Goal: Task Accomplishment & Management: Use online tool/utility

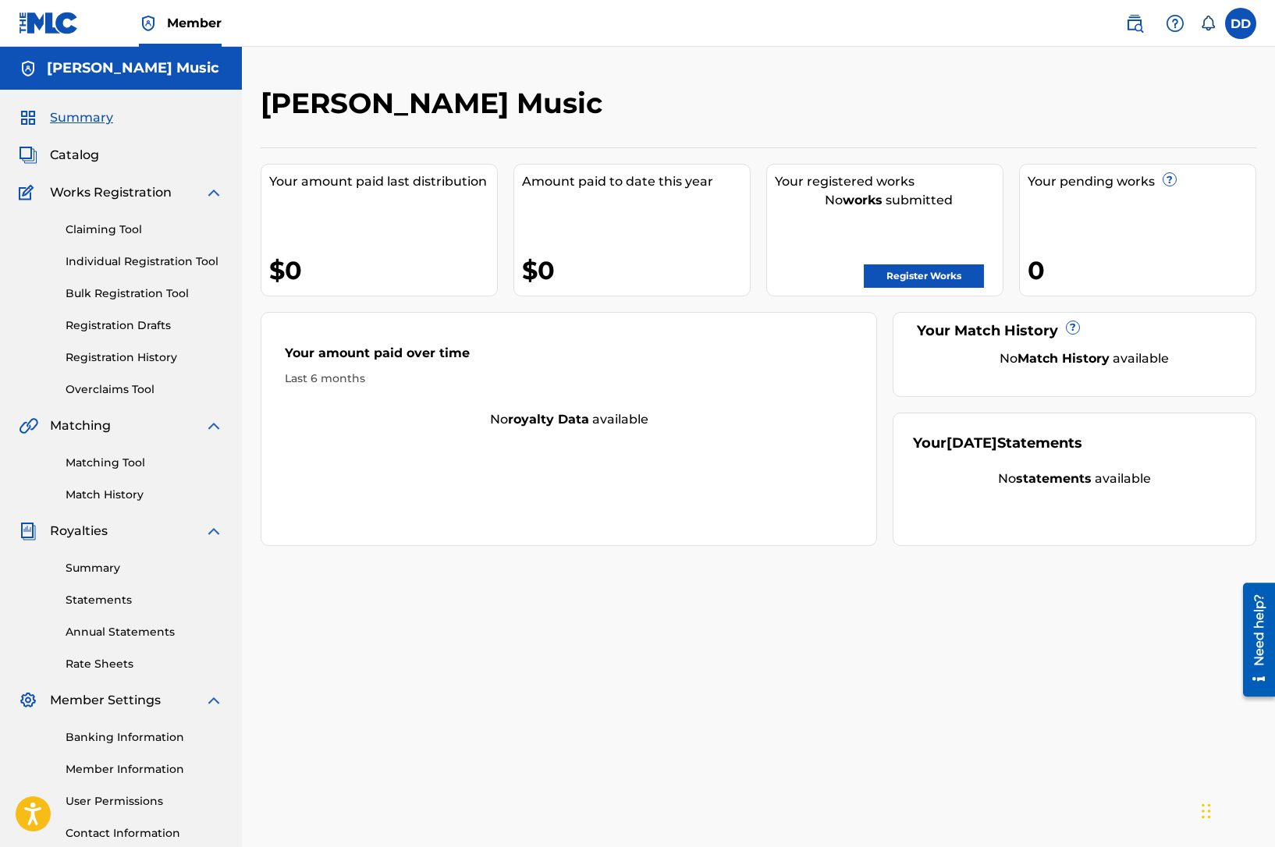
click at [954, 270] on link "Register Works" at bounding box center [924, 275] width 120 height 23
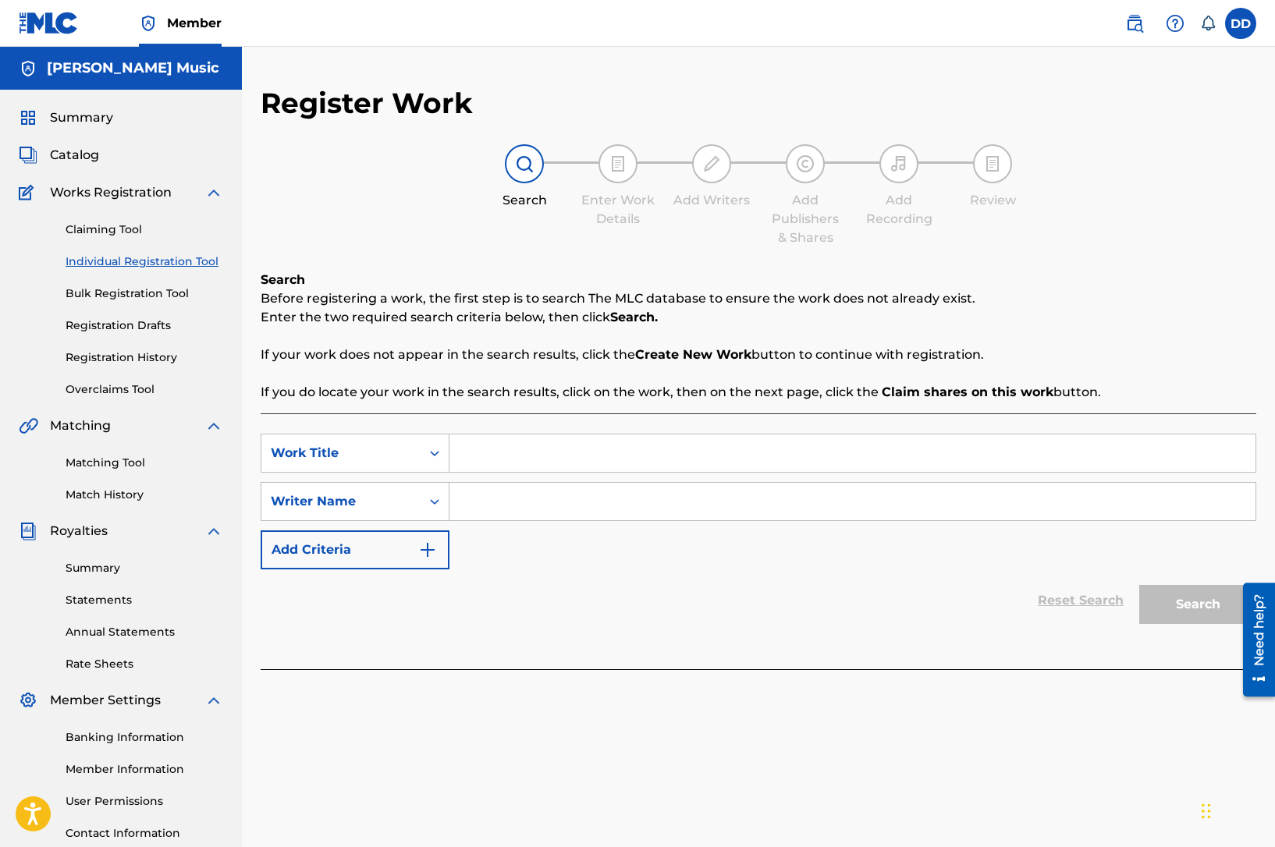
click at [480, 459] on input "Search Form" at bounding box center [852, 453] width 806 height 37
type input "Only Love"
click at [513, 495] on input "Search Form" at bounding box center [852, 501] width 806 height 37
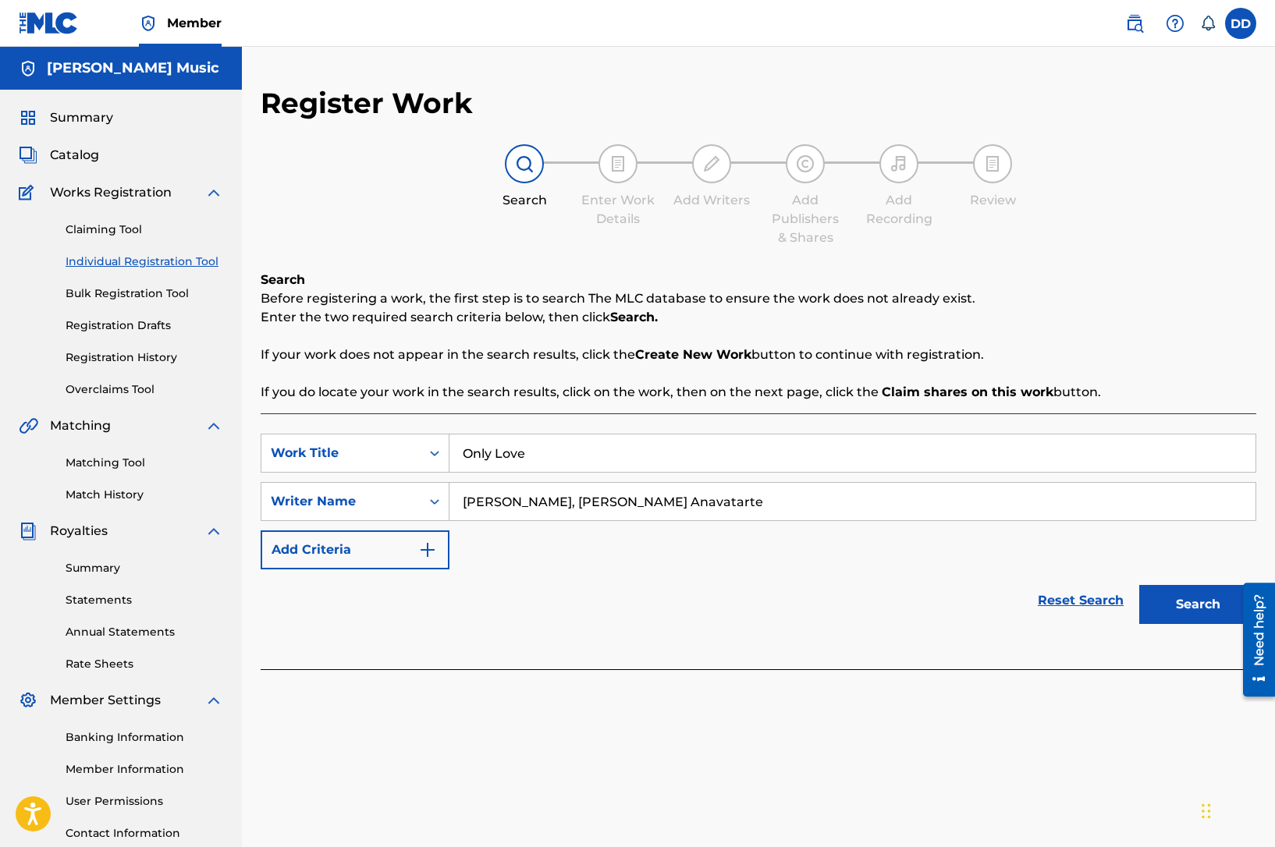
type input "[PERSON_NAME], [PERSON_NAME] Anavatarte"
click at [1202, 609] on button "Search" at bounding box center [1197, 604] width 117 height 39
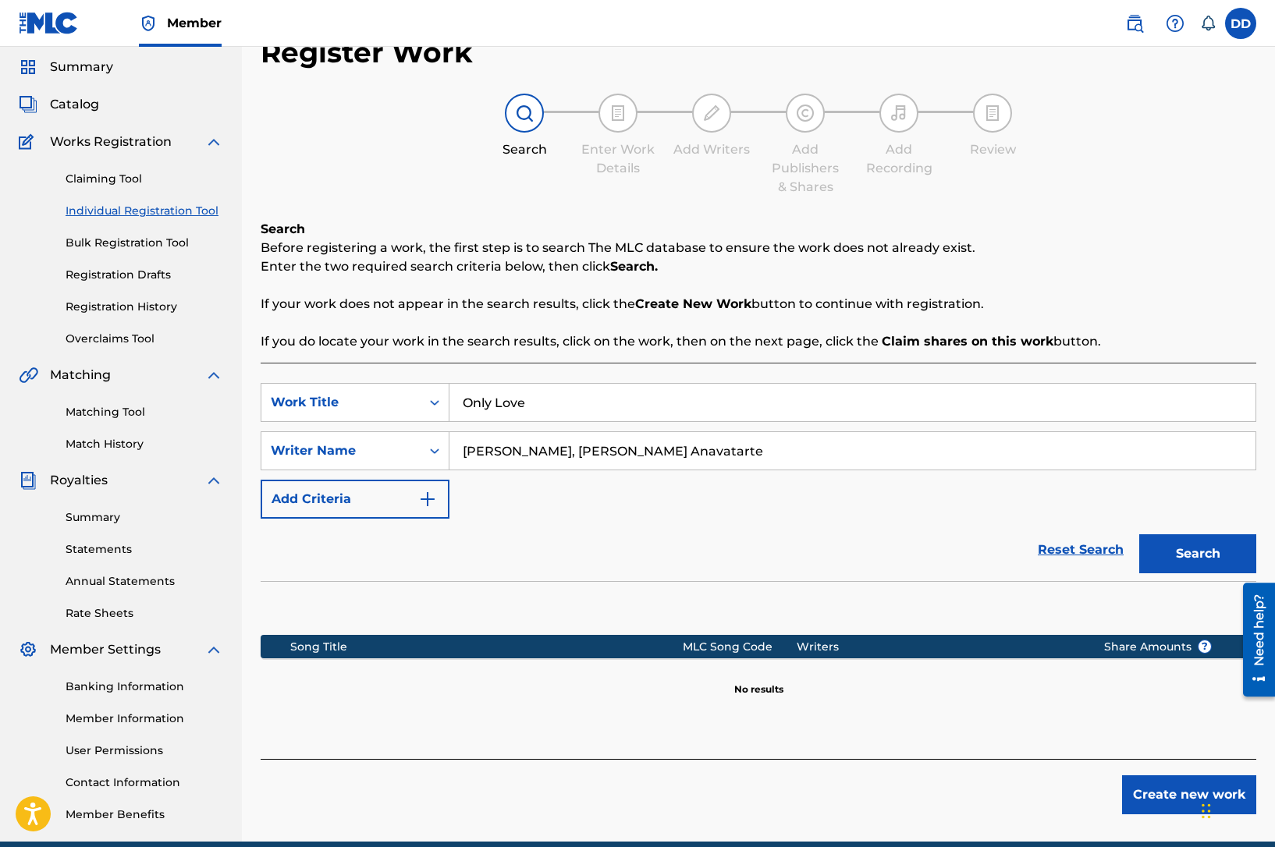
scroll to position [120, 0]
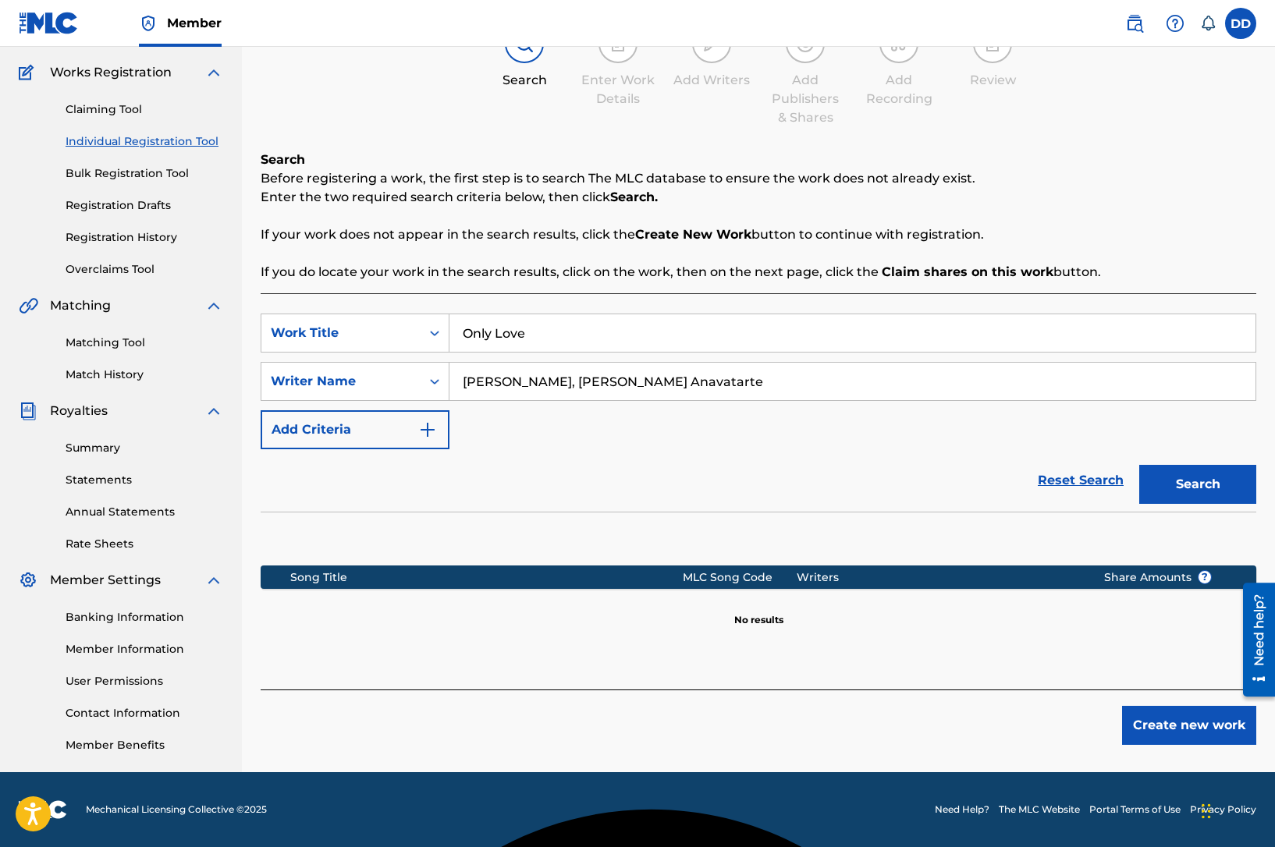
type textarea "E"
drag, startPoint x: 565, startPoint y: 379, endPoint x: 700, endPoint y: 382, distance: 135.0
click at [700, 382] on input "[PERSON_NAME], [PERSON_NAME] Anavatarte" at bounding box center [852, 381] width 806 height 37
type input "[PERSON_NAME]"
click at [669, 342] on input "Only Love" at bounding box center [852, 332] width 806 height 37
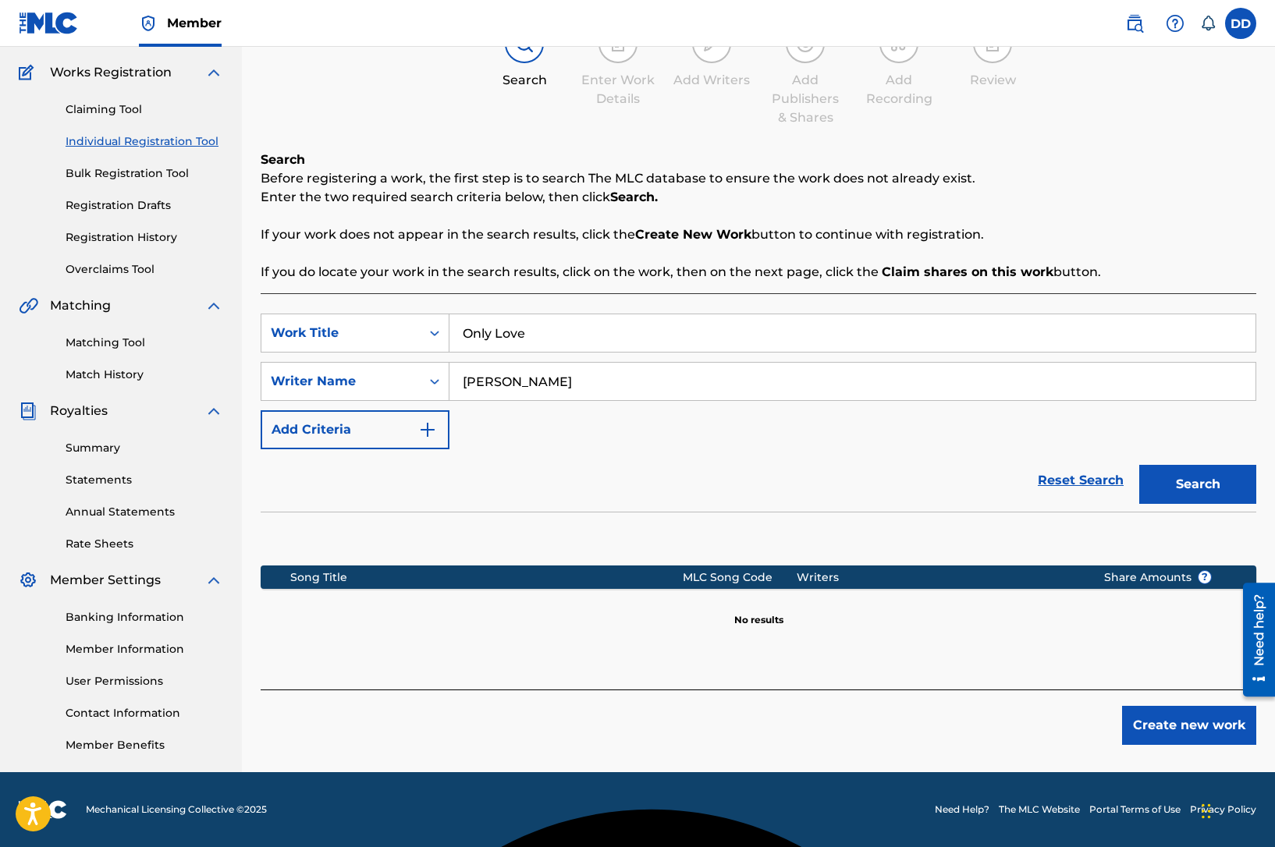
click at [661, 384] on input "[PERSON_NAME]" at bounding box center [852, 381] width 806 height 37
click at [1174, 484] on button "Search" at bounding box center [1197, 484] width 117 height 39
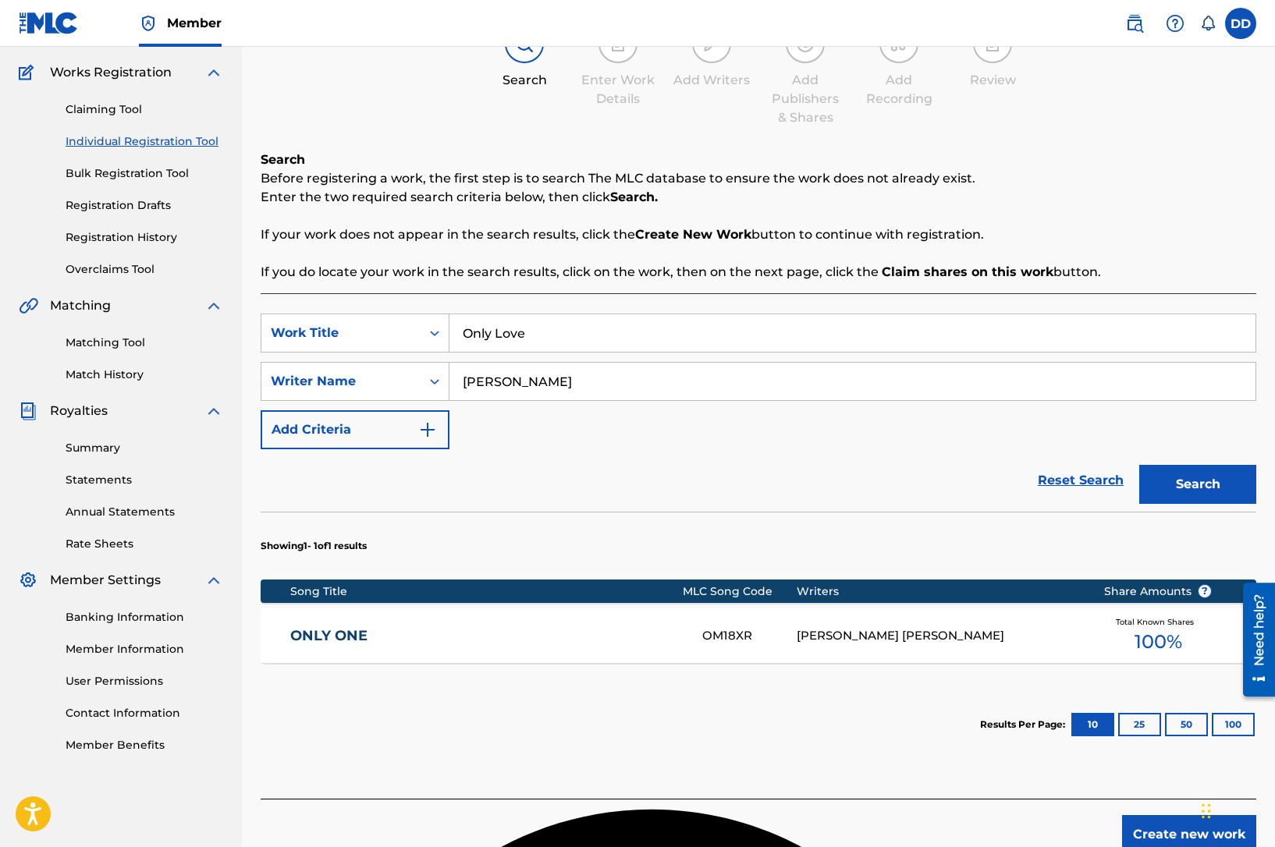
click at [528, 339] on input "Only Love" at bounding box center [852, 332] width 806 height 37
drag, startPoint x: 539, startPoint y: 337, endPoint x: 474, endPoint y: 337, distance: 65.5
click at [456, 331] on input "Only Love" at bounding box center [852, 332] width 806 height 37
click at [354, 636] on link "ONLY ONE" at bounding box center [485, 636] width 390 height 18
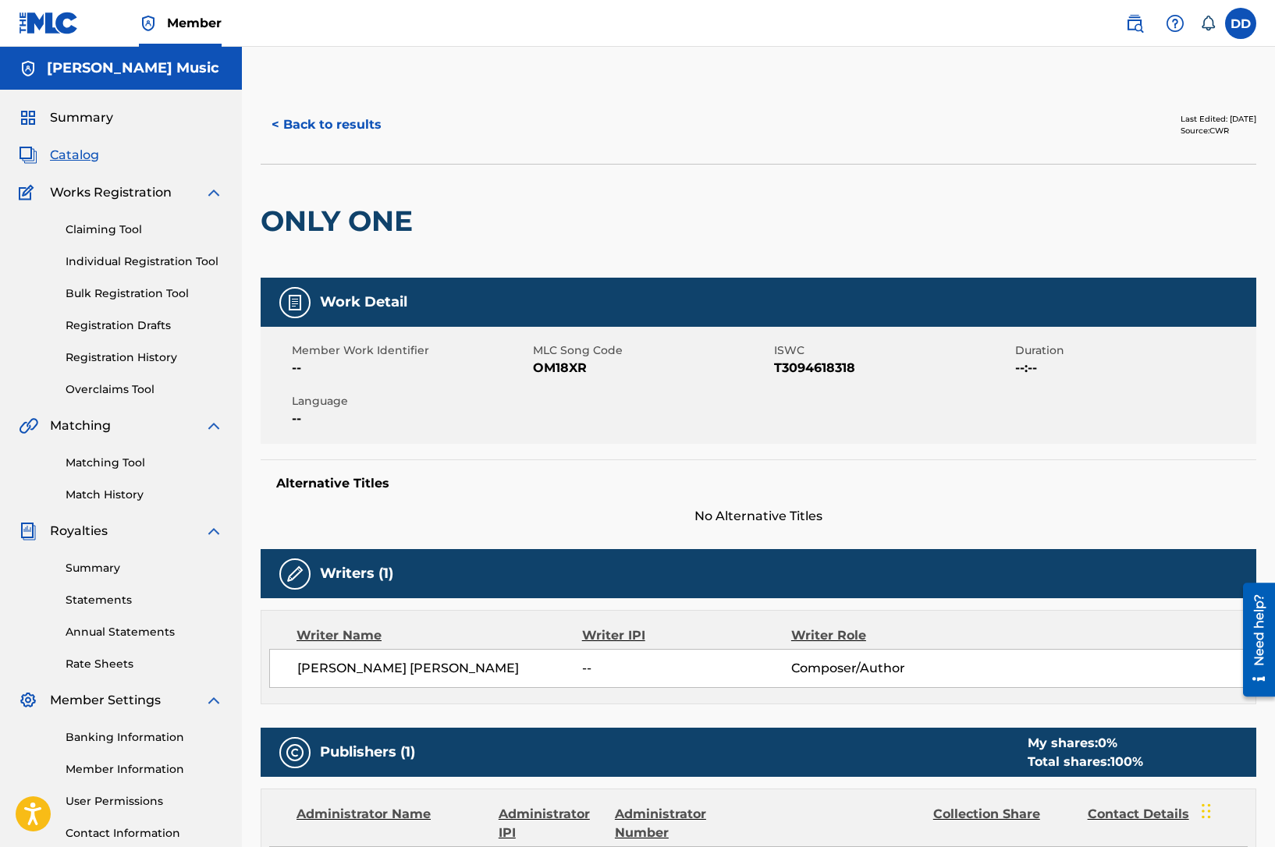
drag, startPoint x: 801, startPoint y: 414, endPoint x: 815, endPoint y: 413, distance: 14.1
click at [801, 413] on div "Member Work Identifier -- MLC Song Code OM18XR ISWC T3094618318 Duration --:-- …" at bounding box center [759, 385] width 996 height 117
click at [300, 126] on button "< Back to results" at bounding box center [327, 124] width 132 height 39
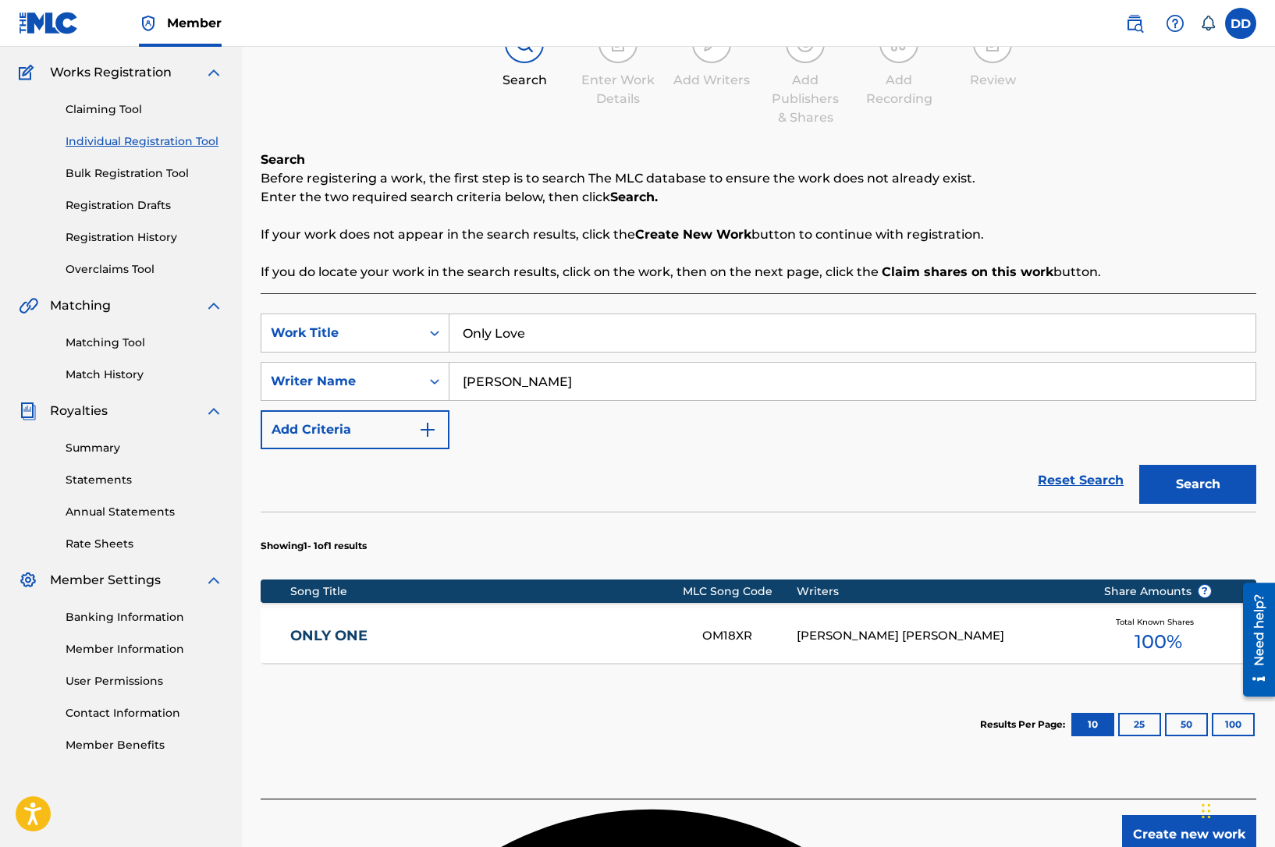
click at [557, 386] on input "[PERSON_NAME]" at bounding box center [852, 381] width 806 height 37
drag, startPoint x: 545, startPoint y: 377, endPoint x: 461, endPoint y: 375, distance: 83.5
click at [459, 376] on input "[PERSON_NAME]" at bounding box center [852, 381] width 806 height 37
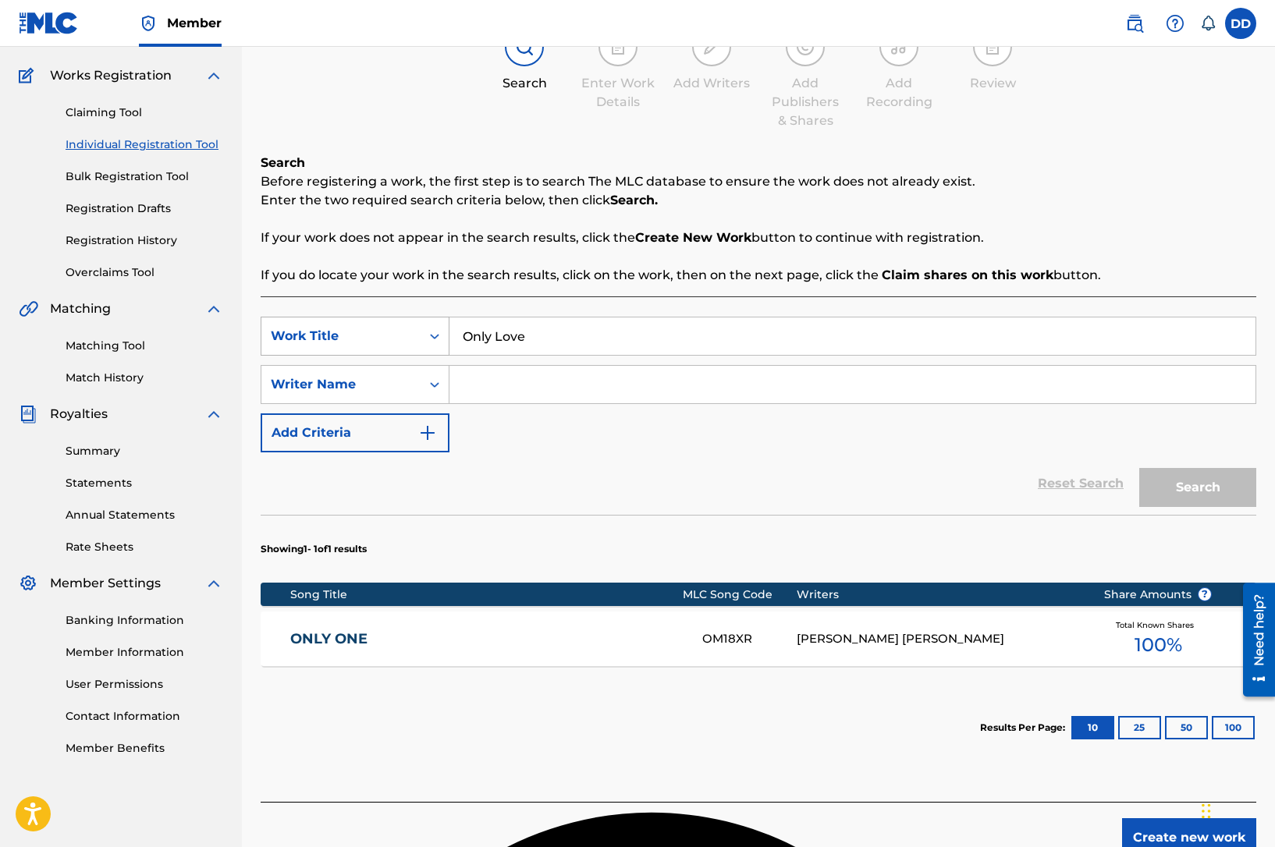
drag, startPoint x: 529, startPoint y: 332, endPoint x: 420, endPoint y: 324, distance: 109.5
click at [420, 324] on div "SearchWithCriteria038cc77c-907a-4af6-b27d-5a234a64b46e Work Title Only Love" at bounding box center [759, 336] width 996 height 39
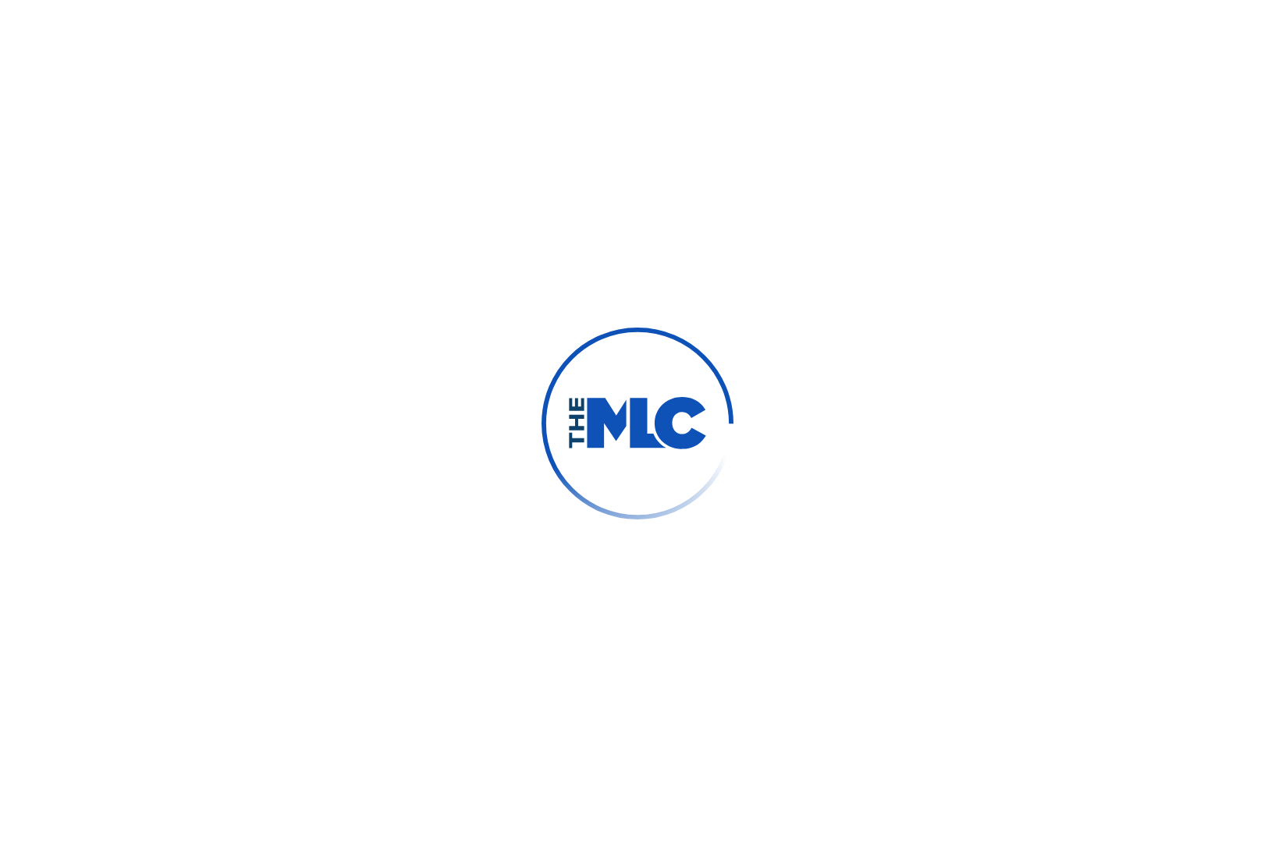
click at [126, 115] on div at bounding box center [637, 423] width 1275 height 847
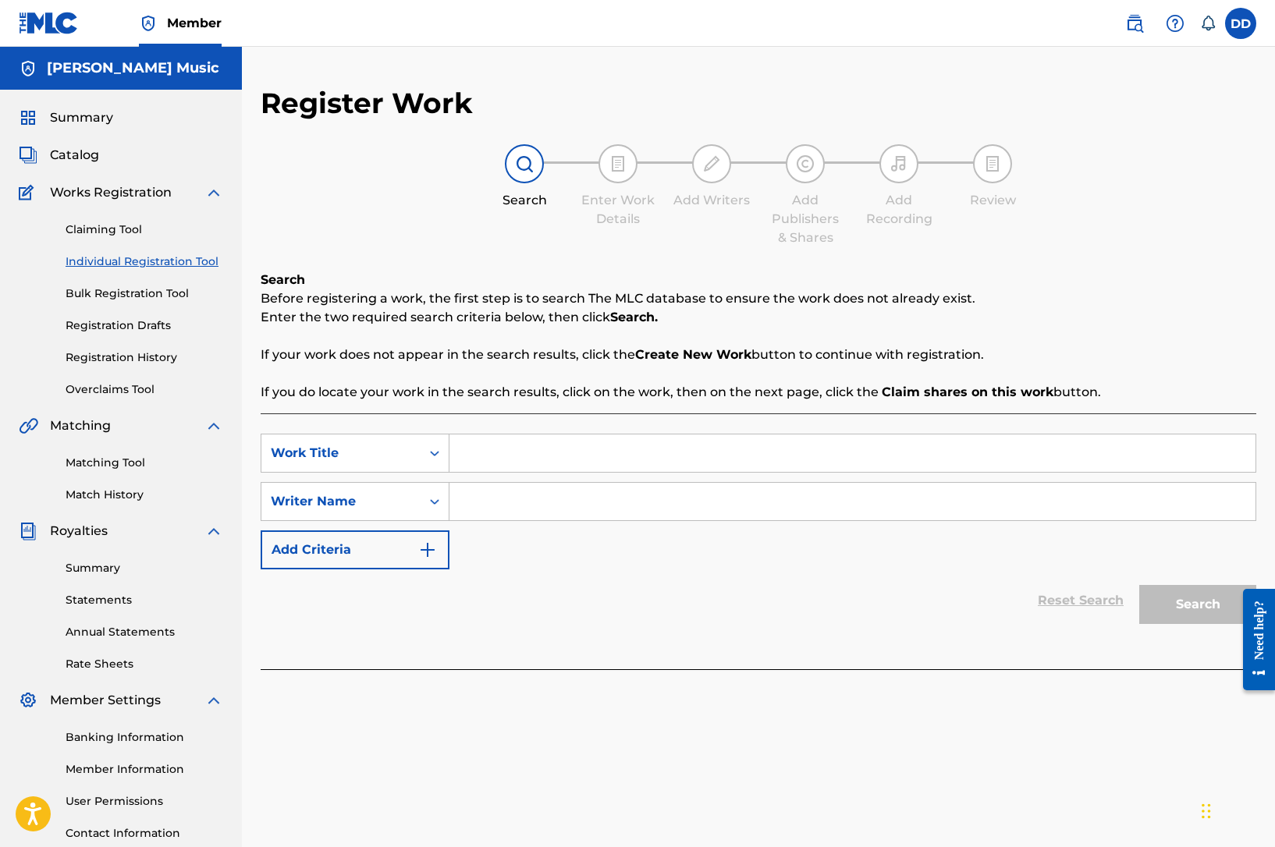
scroll to position [10275, 0]
click at [124, 229] on link "Claiming Tool" at bounding box center [145, 230] width 158 height 16
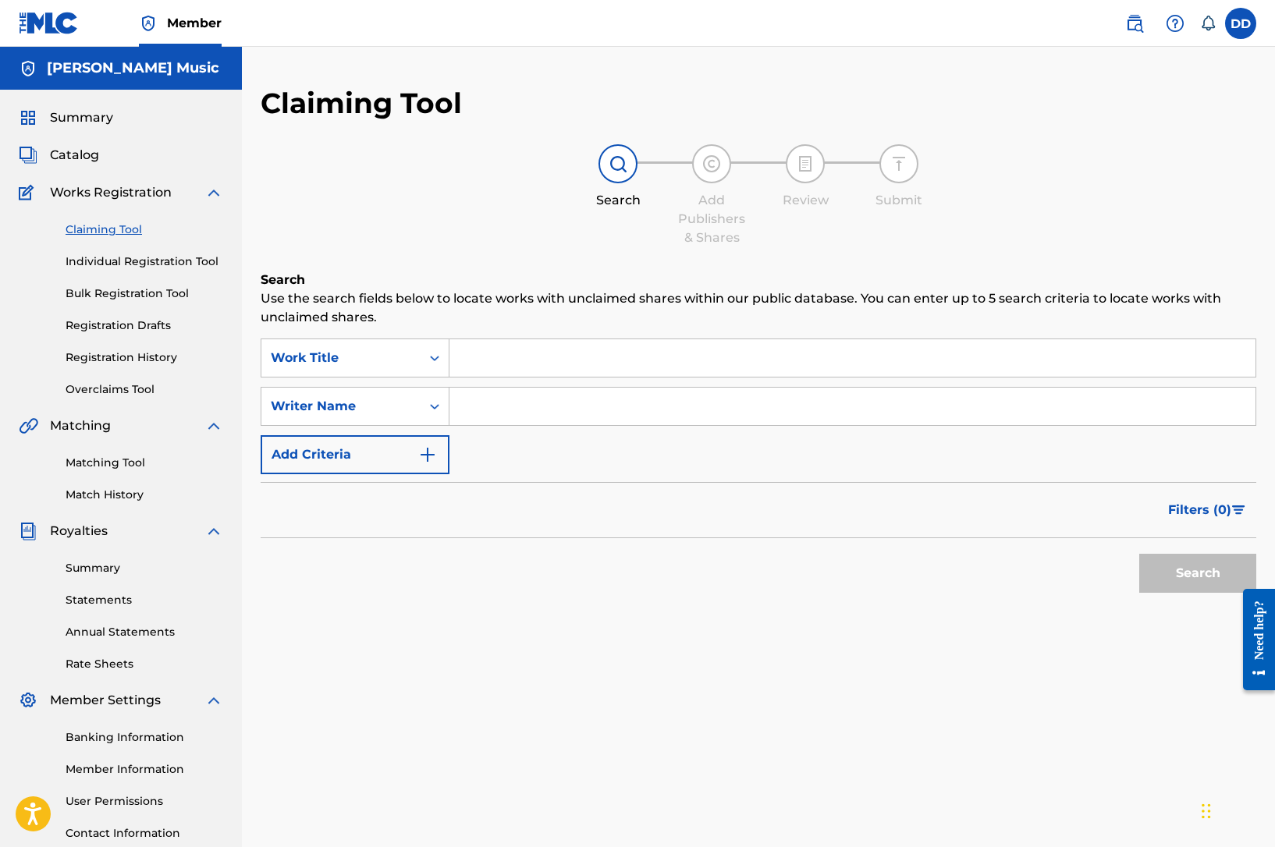
click at [487, 364] on input "Search Form" at bounding box center [852, 357] width 806 height 37
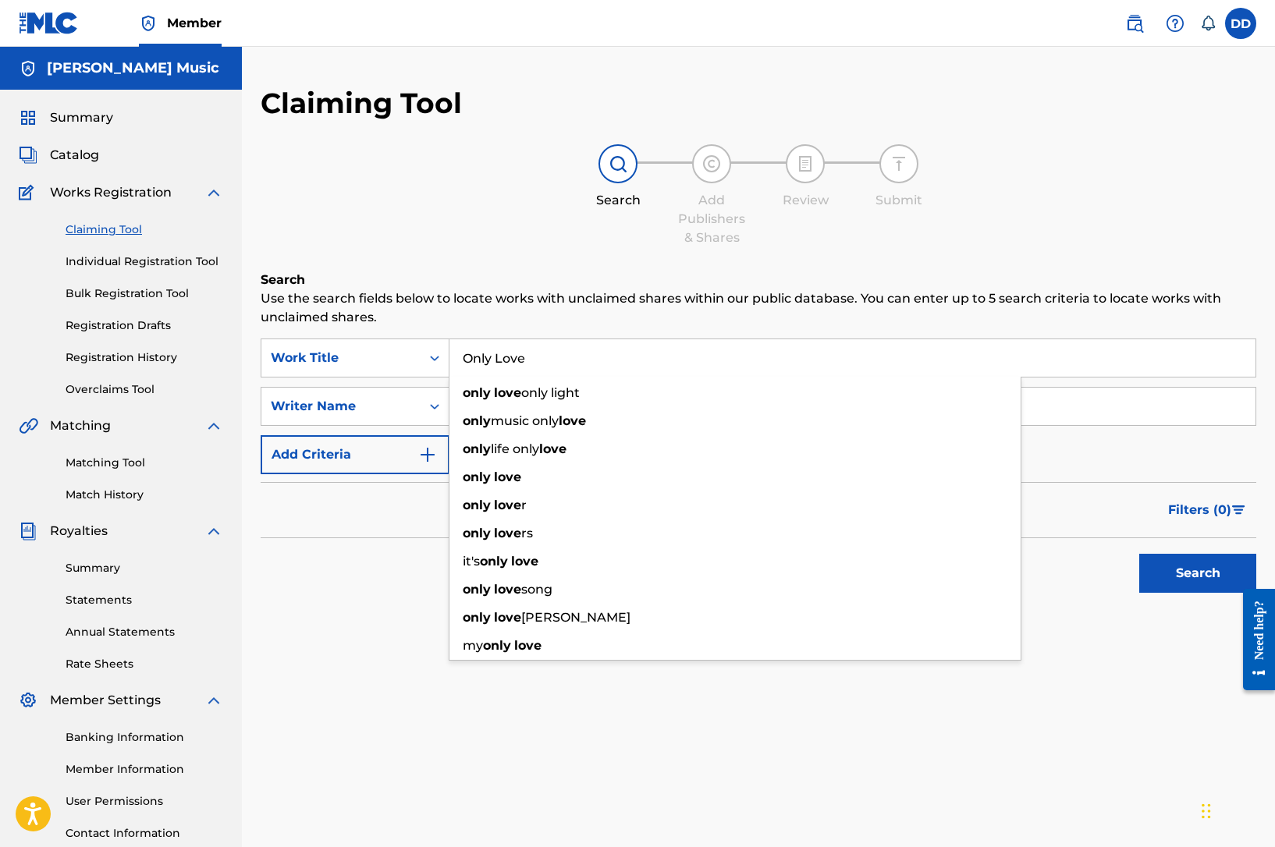
type input "Only Love"
click at [1139, 554] on button "Search" at bounding box center [1197, 573] width 117 height 39
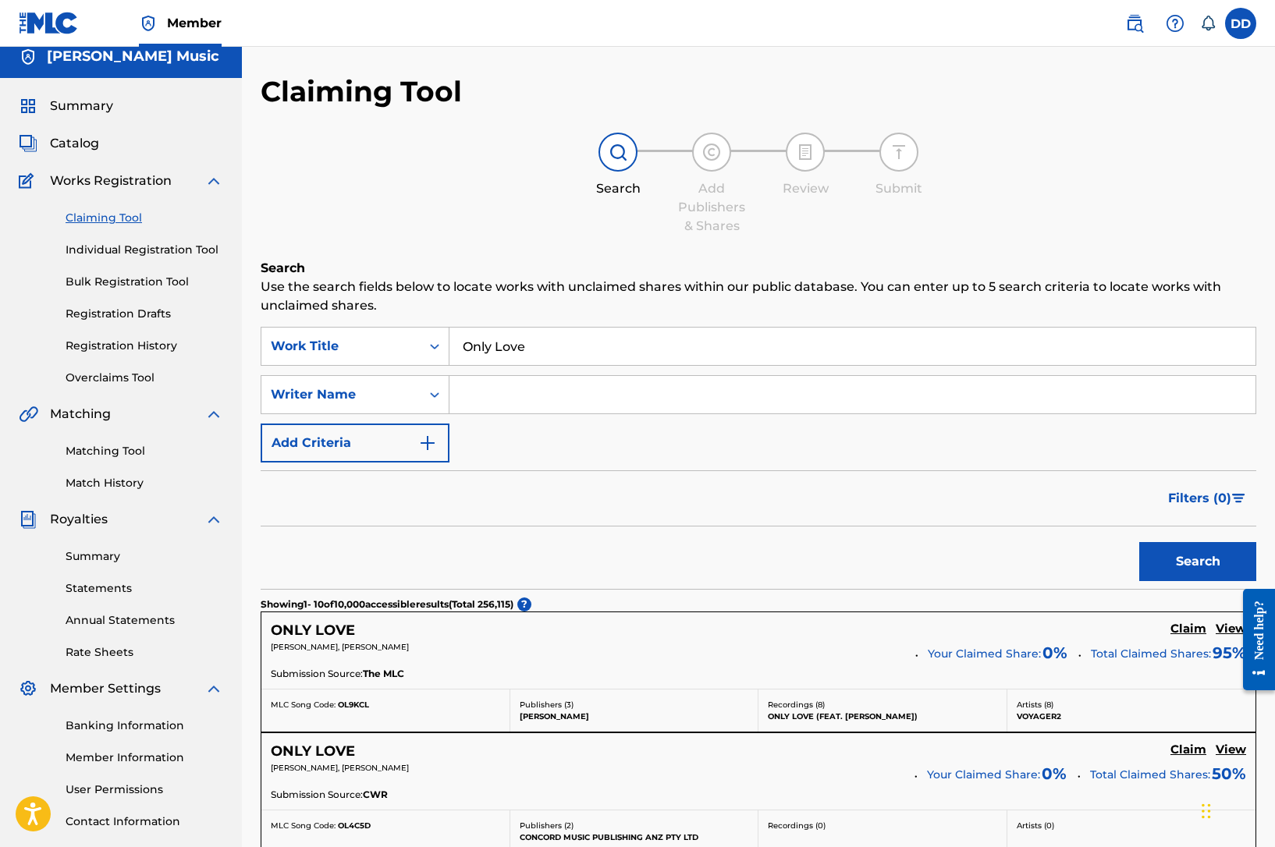
click at [506, 406] on input "Search Form" at bounding box center [852, 394] width 806 height 37
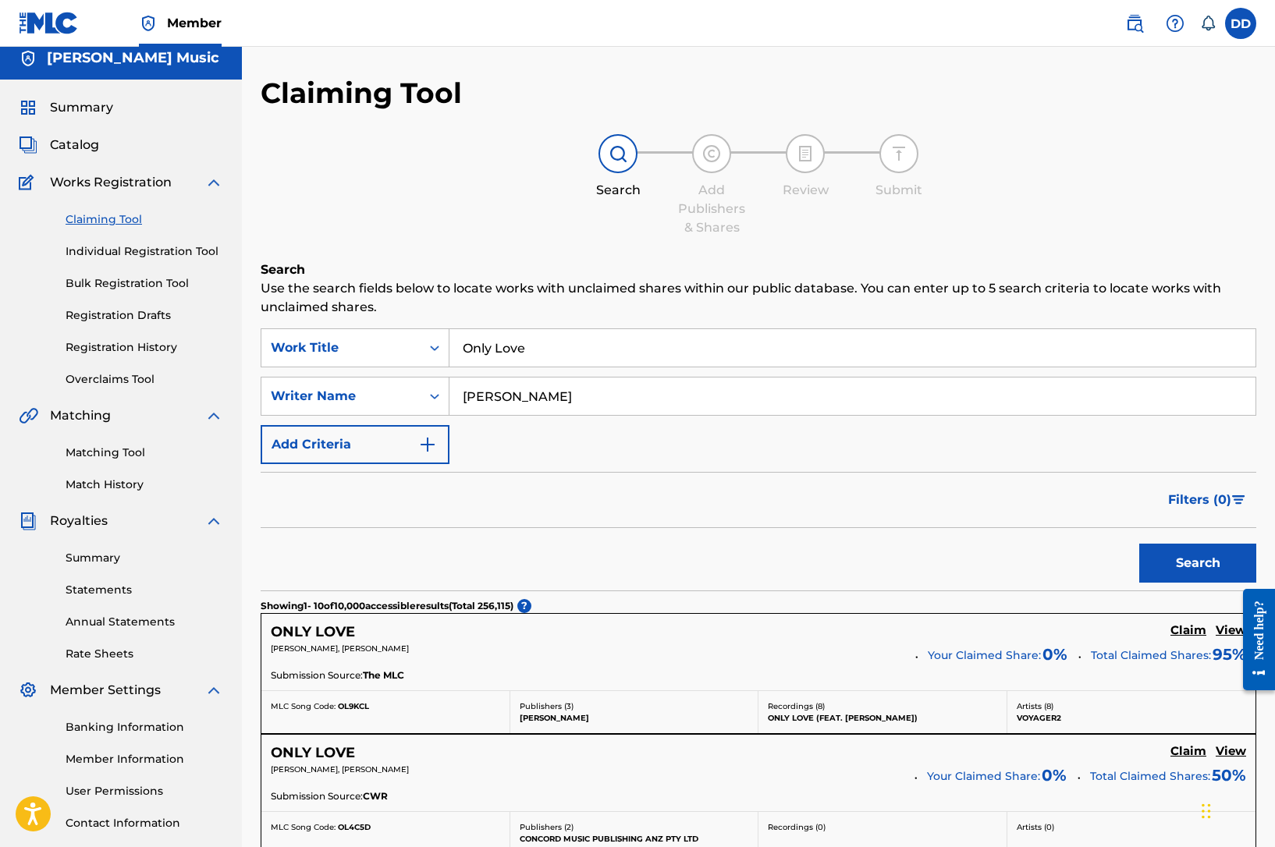
type input "ERskin"
click at [1139, 544] on button "Search" at bounding box center [1197, 563] width 117 height 39
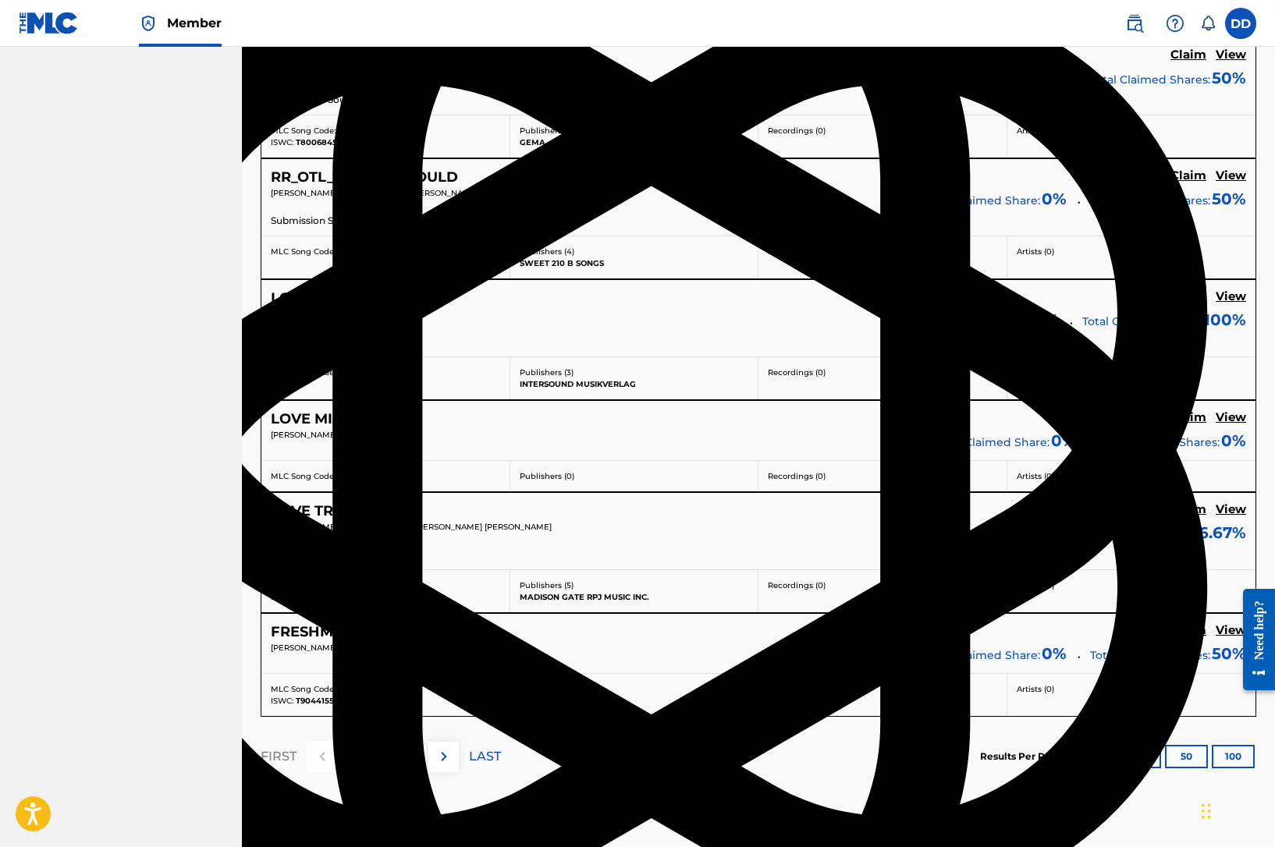
scroll to position [1174, 0]
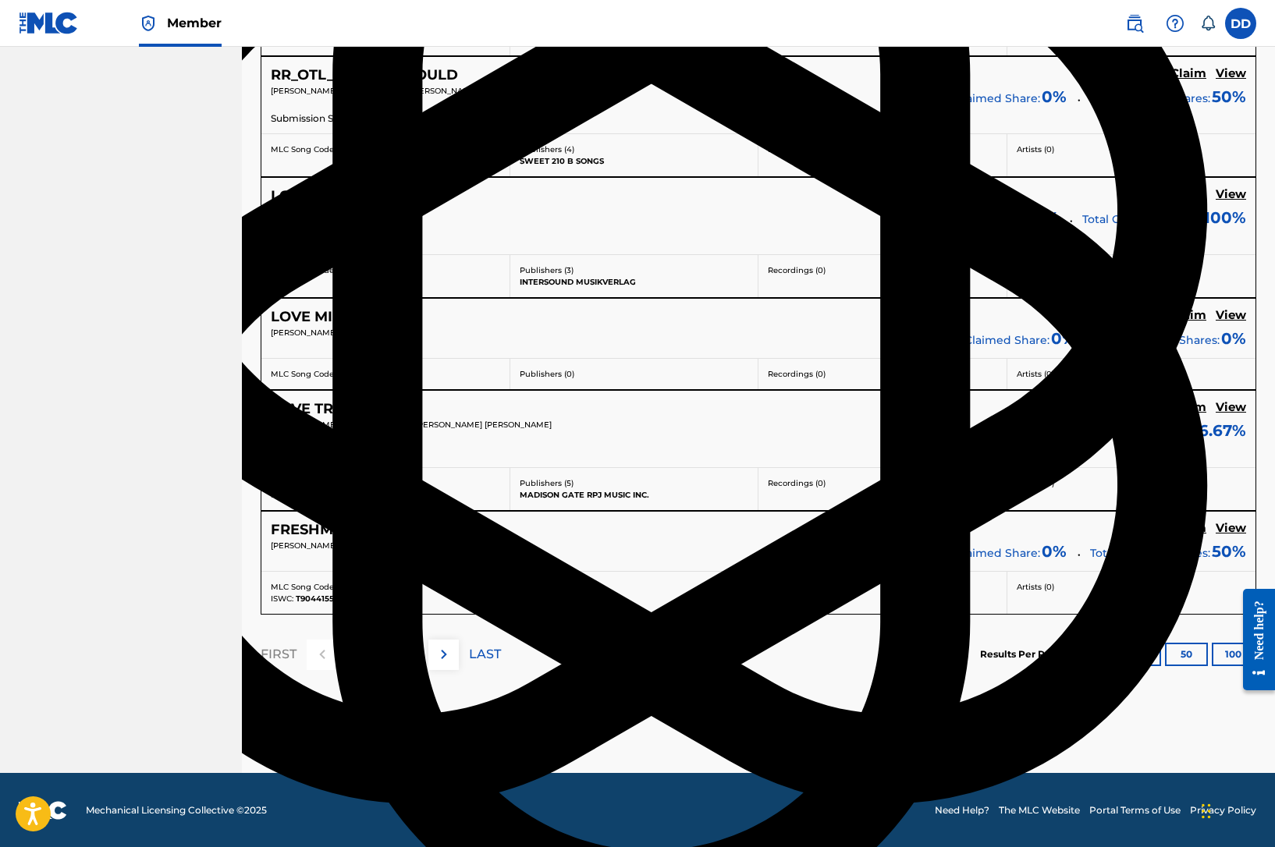
click at [387, 656] on div "2" at bounding box center [382, 655] width 30 height 30
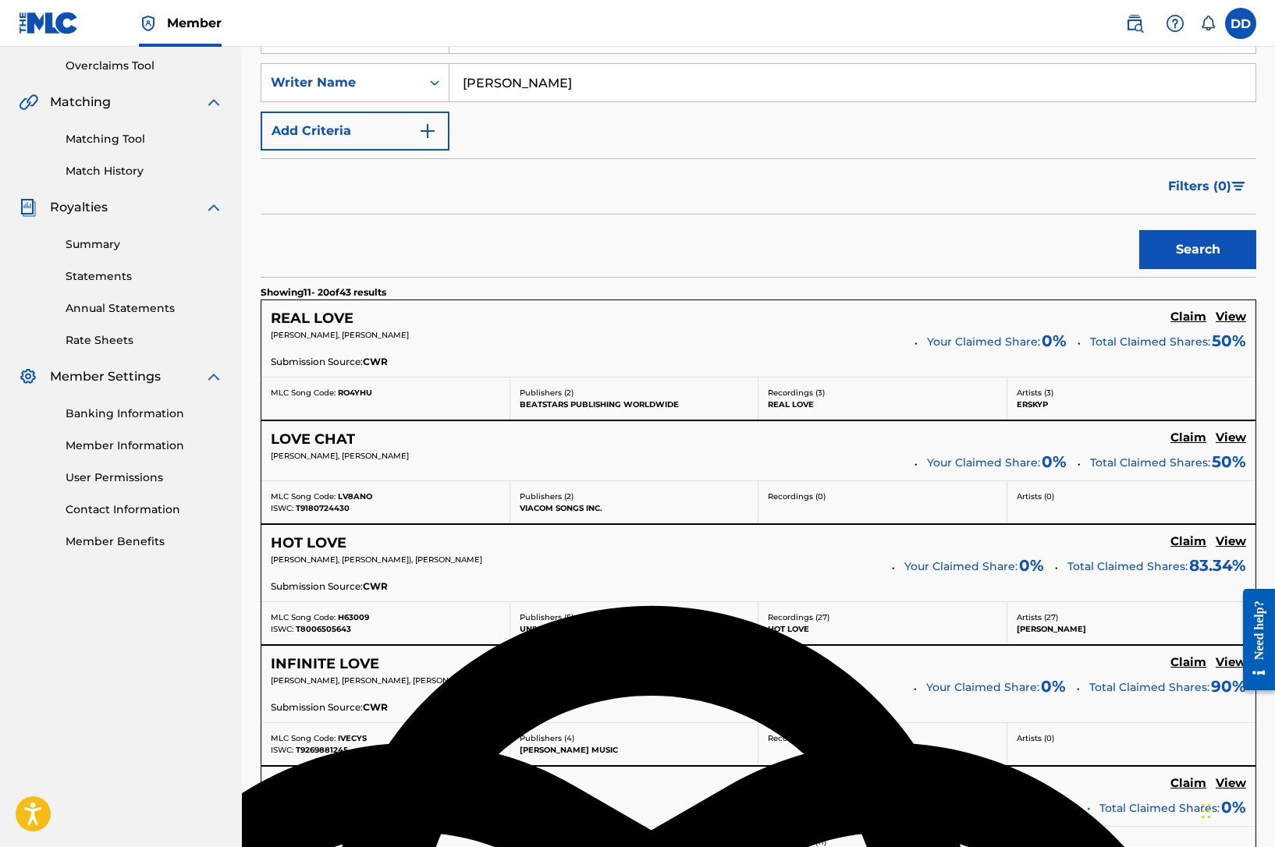
scroll to position [0, 0]
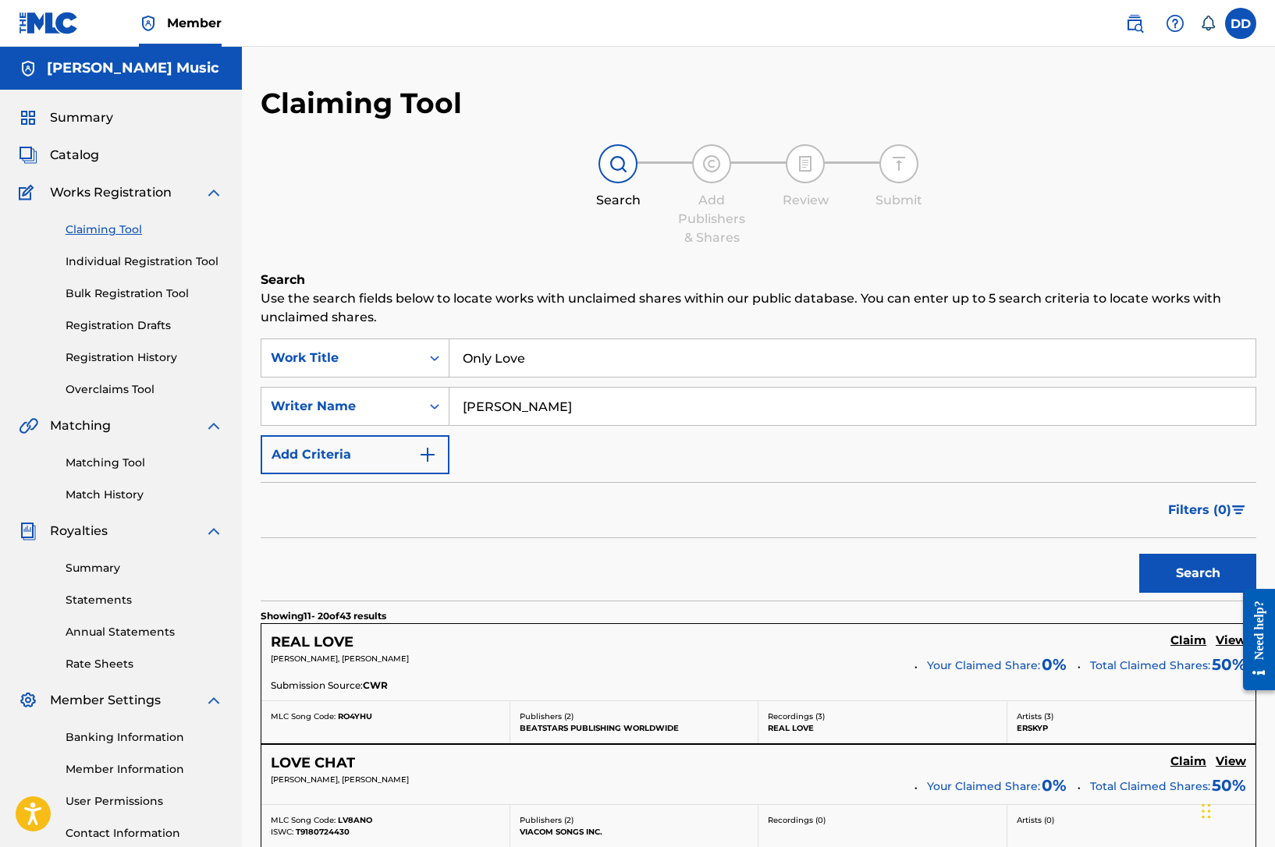
type textarea "e"
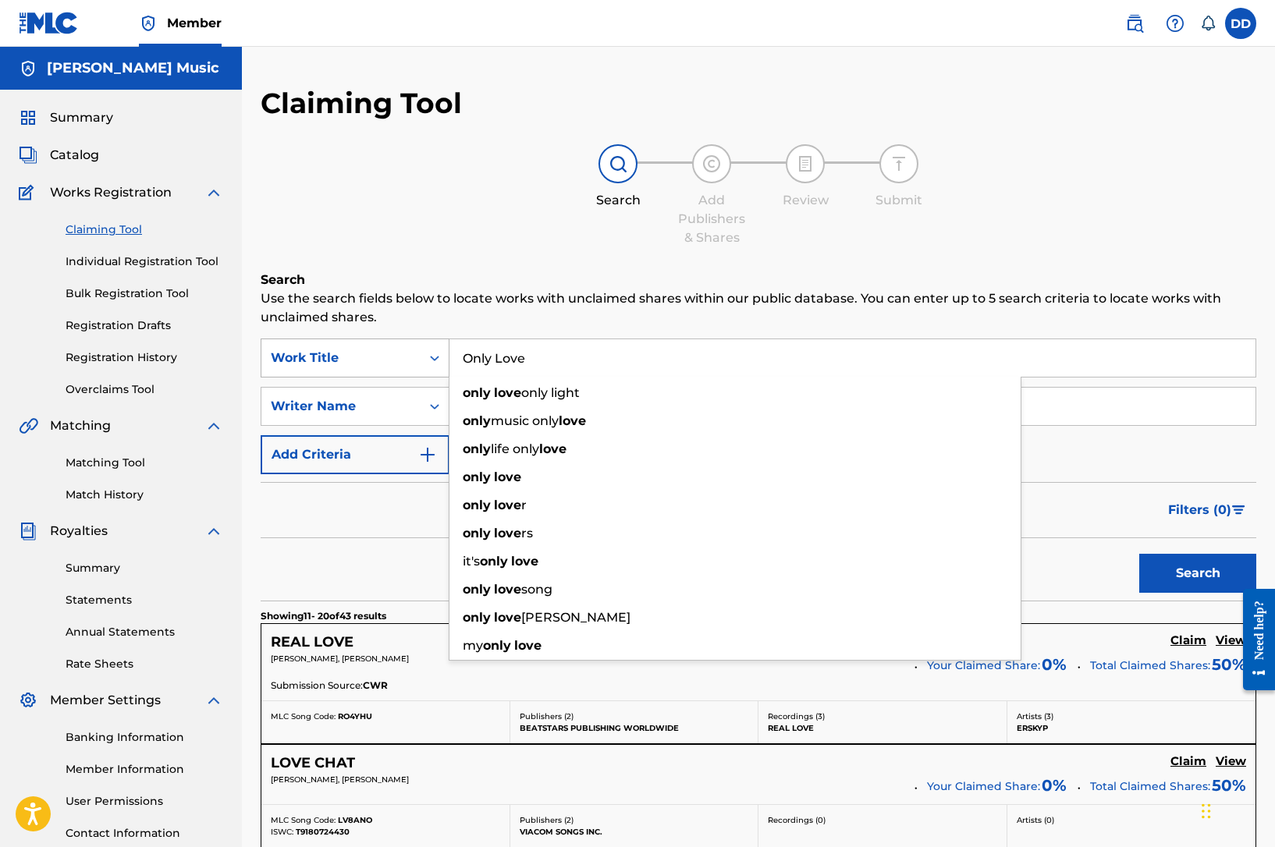
drag, startPoint x: 536, startPoint y: 364, endPoint x: 446, endPoint y: 356, distance: 90.8
click at [446, 356] on div "SearchWithCriteria0a2c7c1e-2a15-4ca1-a53f-4596c17befbe Work Title Only Love onl…" at bounding box center [759, 358] width 996 height 39
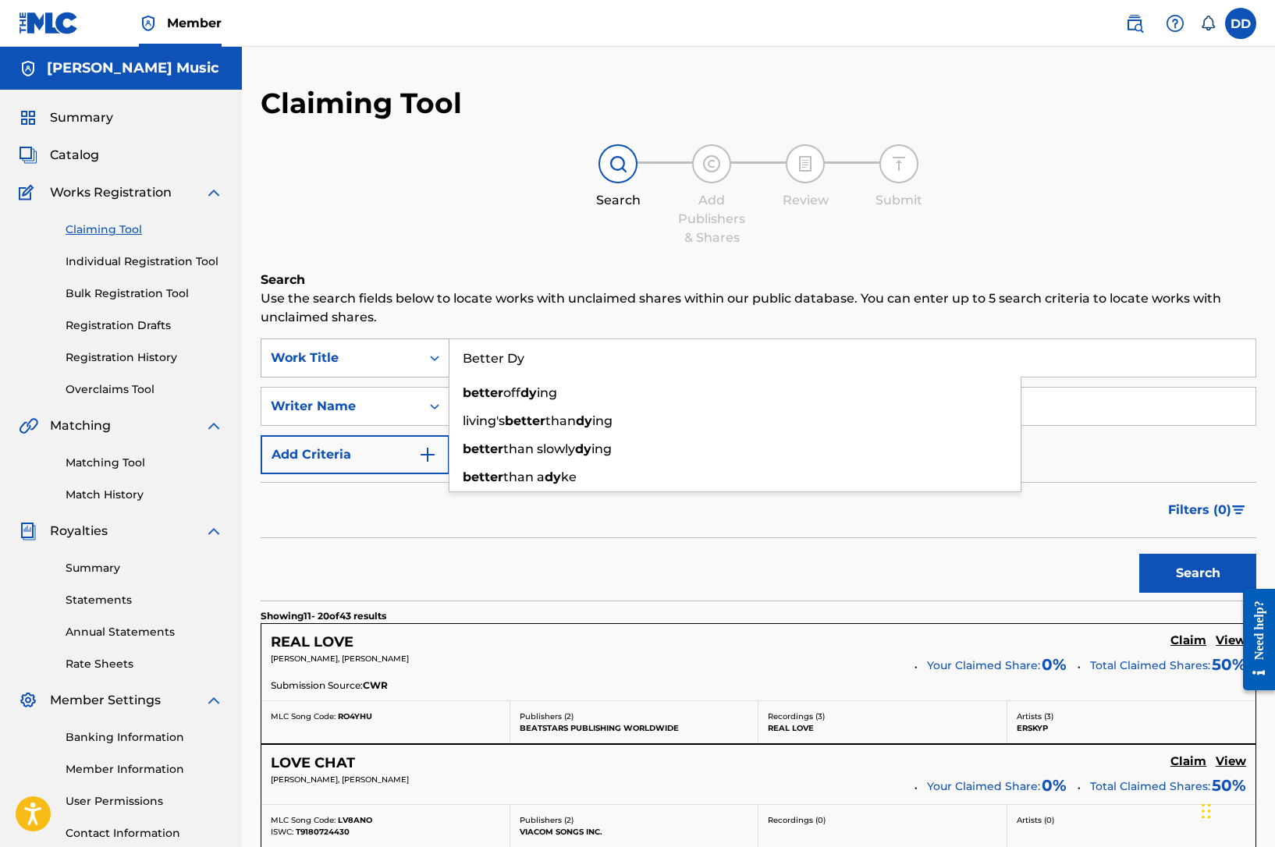
click at [1139, 554] on button "Search" at bounding box center [1197, 573] width 117 height 39
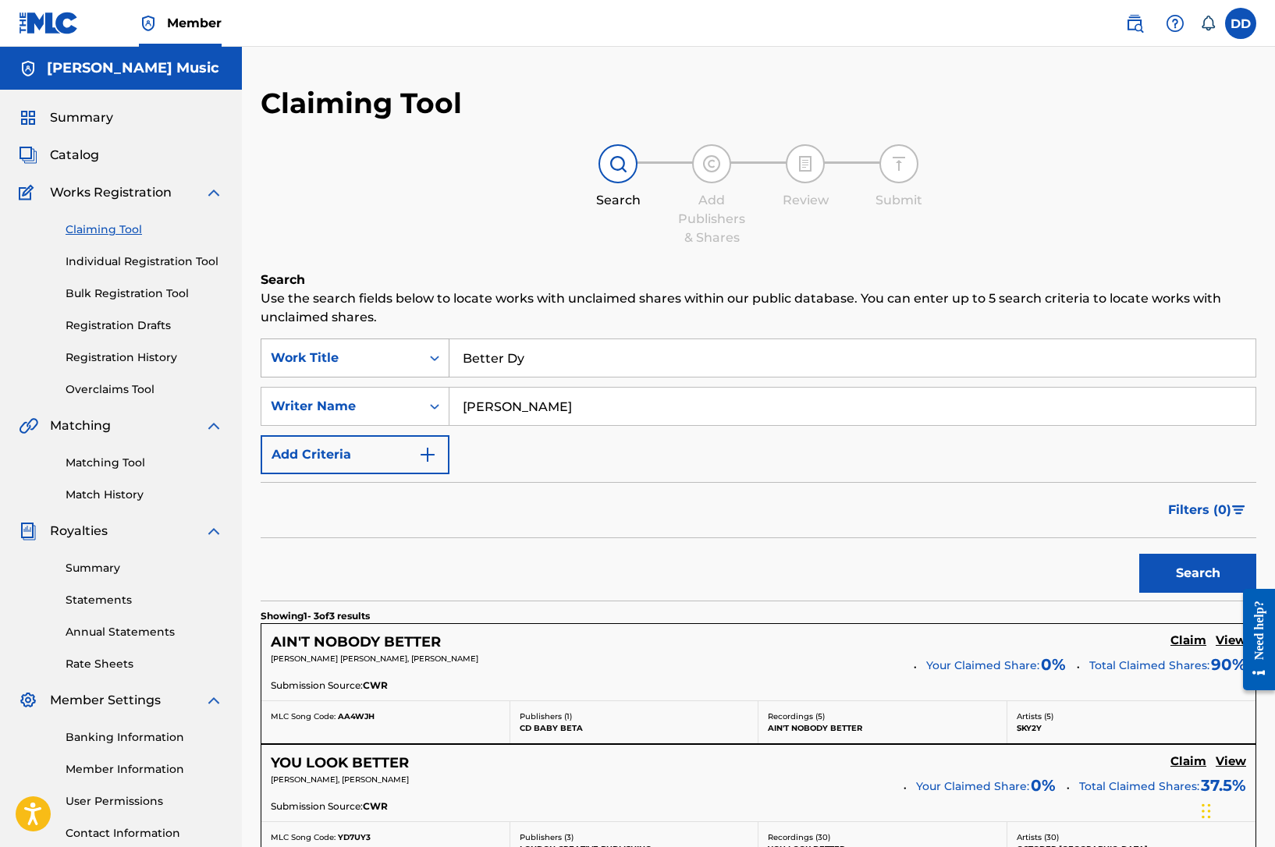
click at [446, 356] on div "Search Form" at bounding box center [435, 358] width 28 height 28
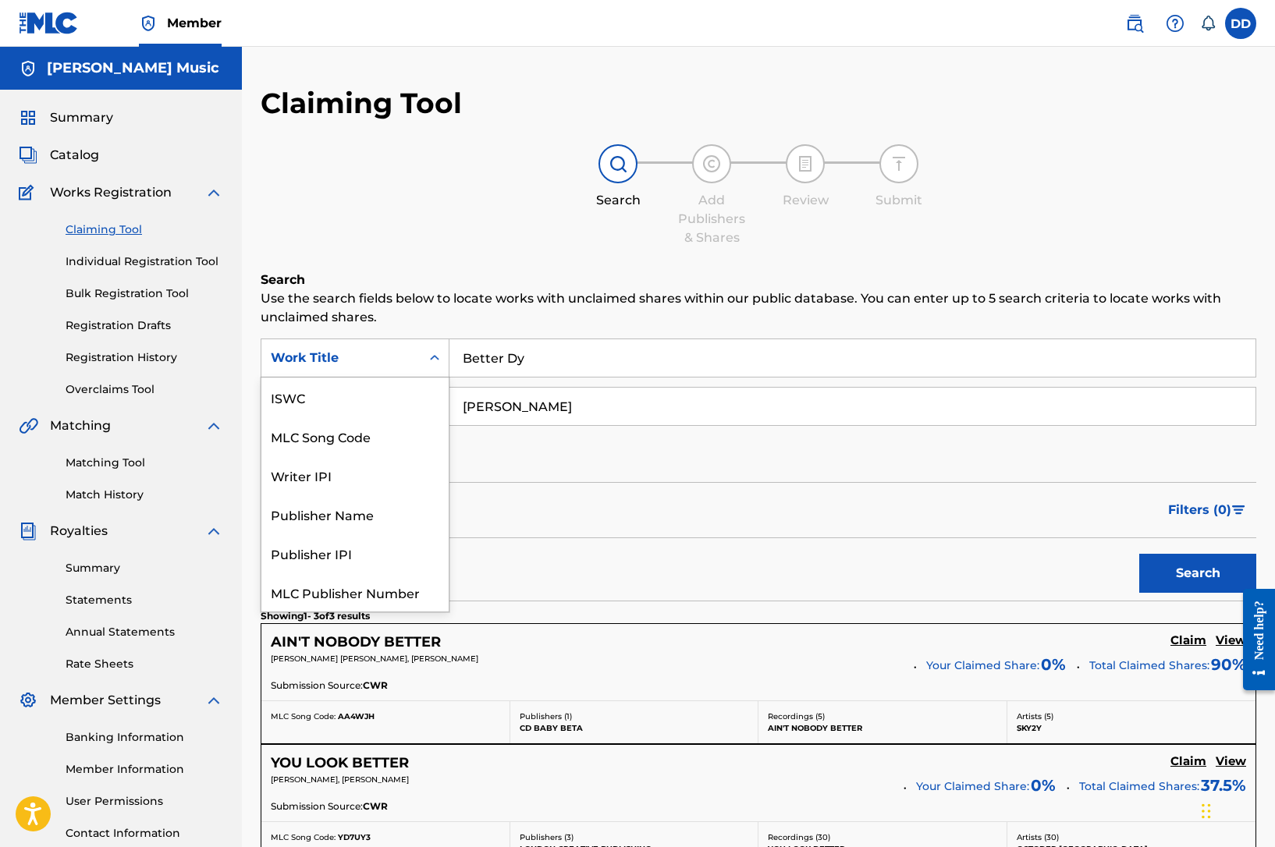
scroll to position [39, 0]
click at [531, 360] on input "Better Dy" at bounding box center [852, 357] width 806 height 37
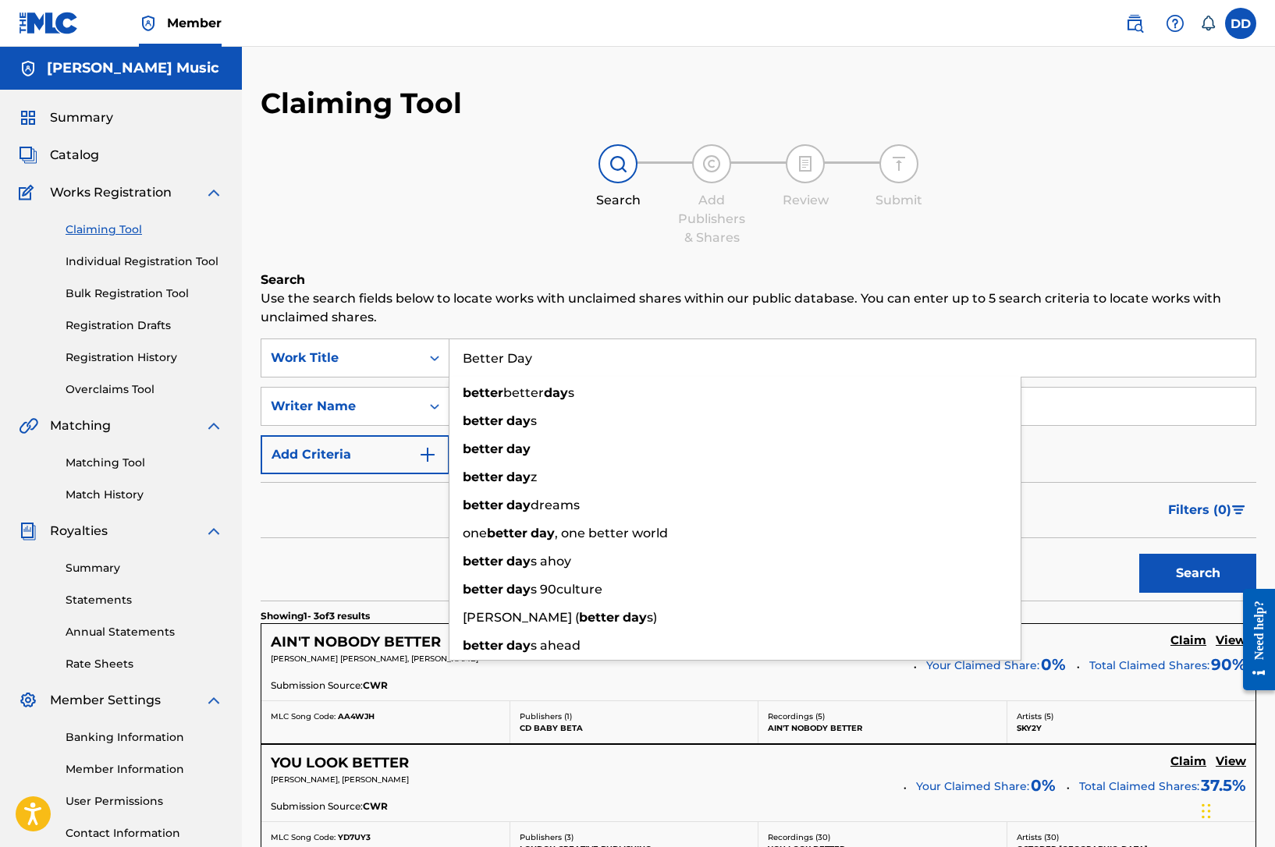
click at [1139, 554] on button "Search" at bounding box center [1197, 573] width 117 height 39
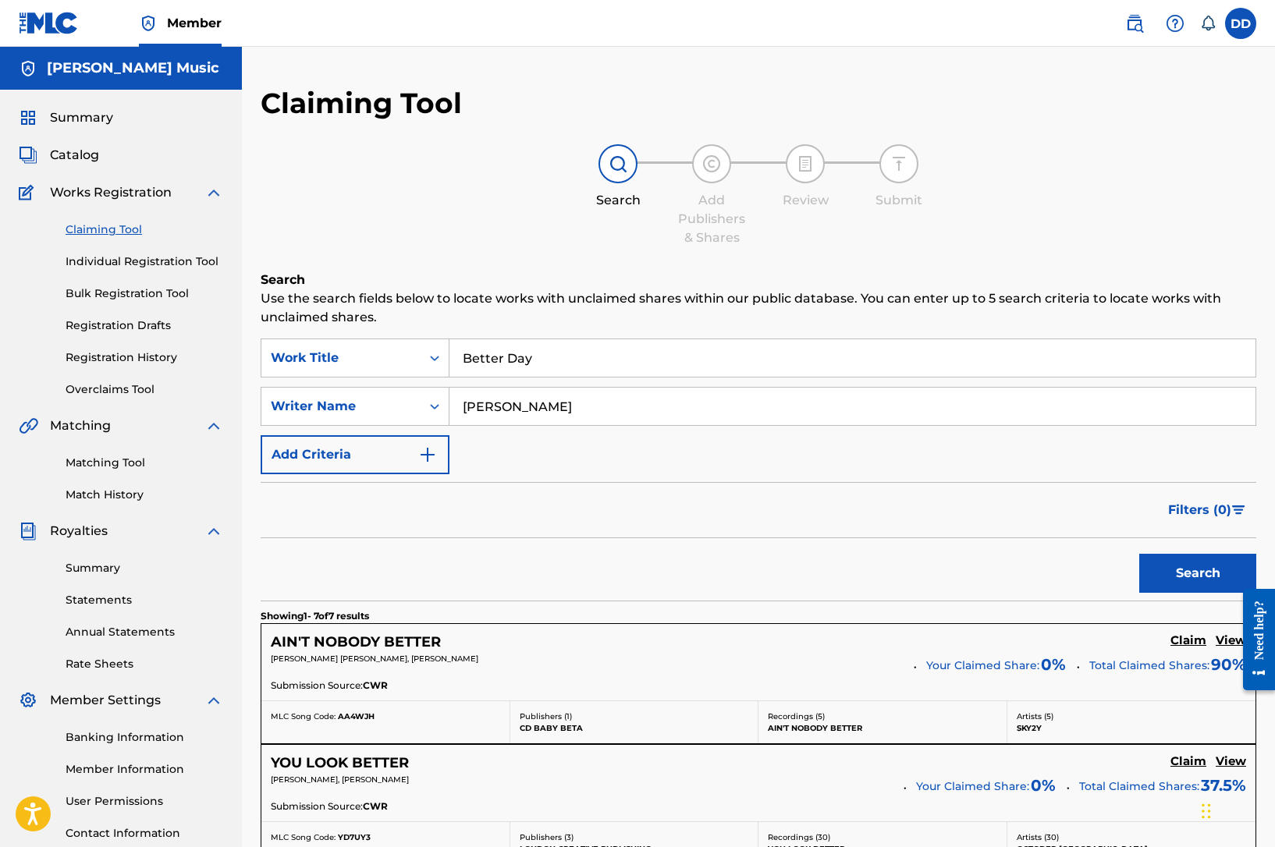
click at [551, 364] on input "Better Day" at bounding box center [852, 357] width 806 height 37
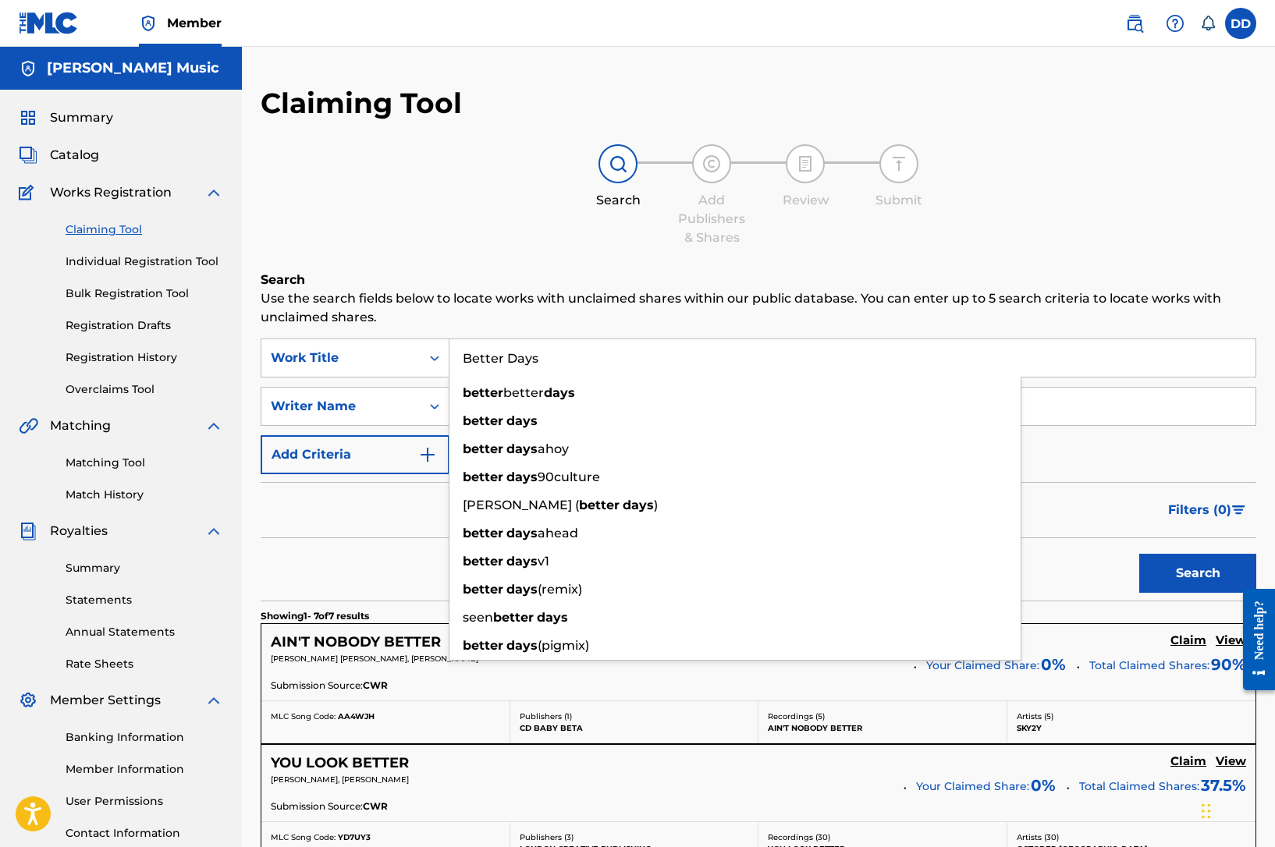
click at [1139, 554] on button "Search" at bounding box center [1197, 573] width 117 height 39
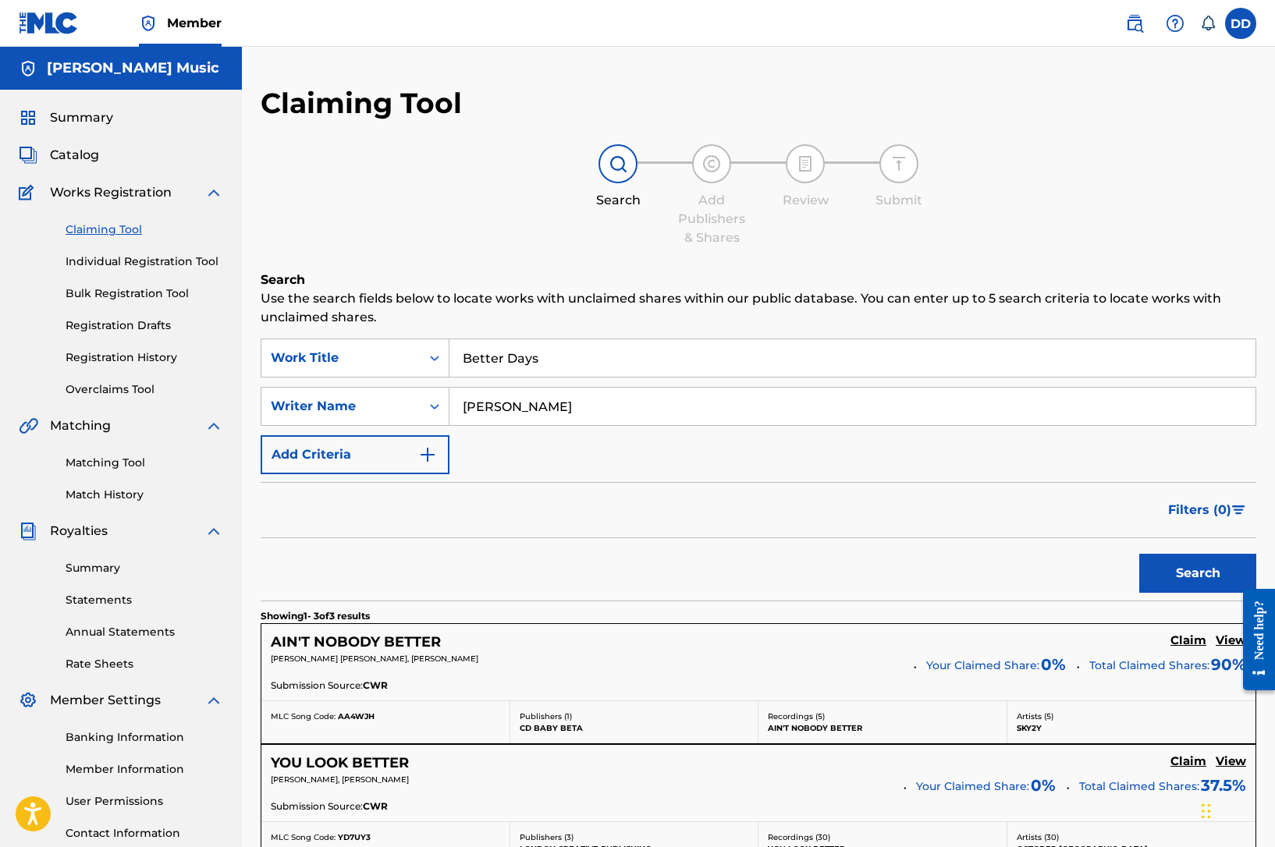
click at [552, 371] on input "Better Days" at bounding box center [852, 357] width 806 height 37
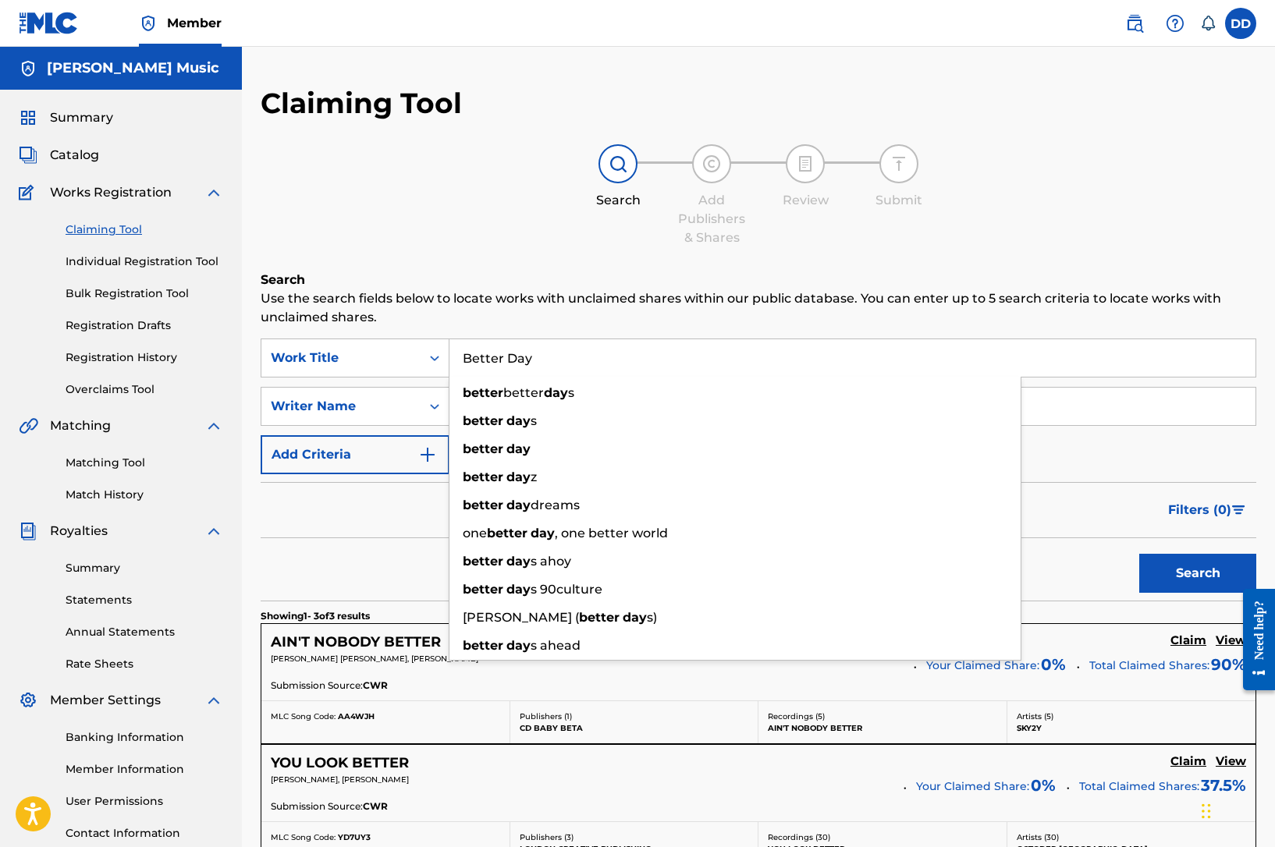
type input "Better Day"
click at [1139, 554] on button "Search" at bounding box center [1197, 573] width 117 height 39
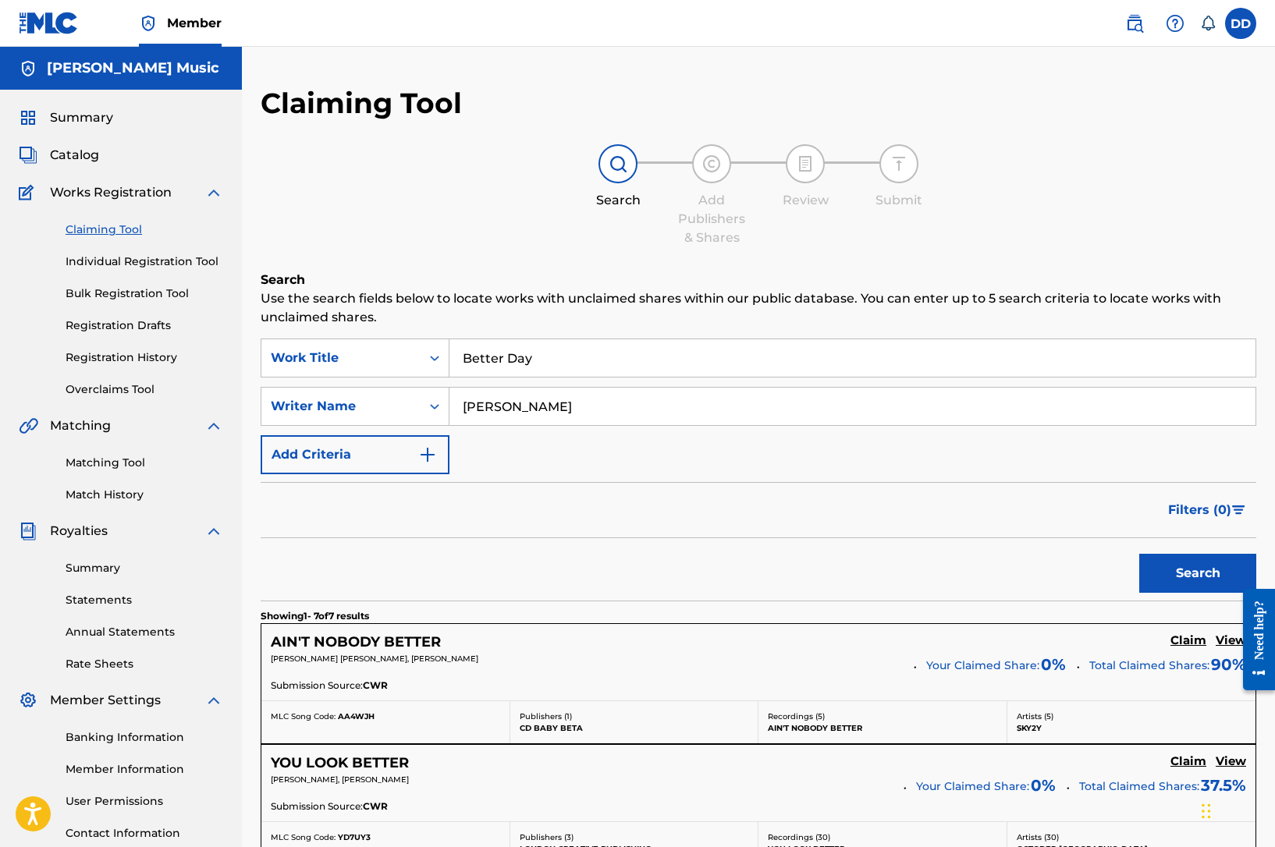
drag, startPoint x: 541, startPoint y: 400, endPoint x: 459, endPoint y: 399, distance: 81.9
click at [459, 399] on input "ERskin" at bounding box center [852, 406] width 806 height 37
type input "Erskin"
click at [1139, 554] on button "Search" at bounding box center [1197, 573] width 117 height 39
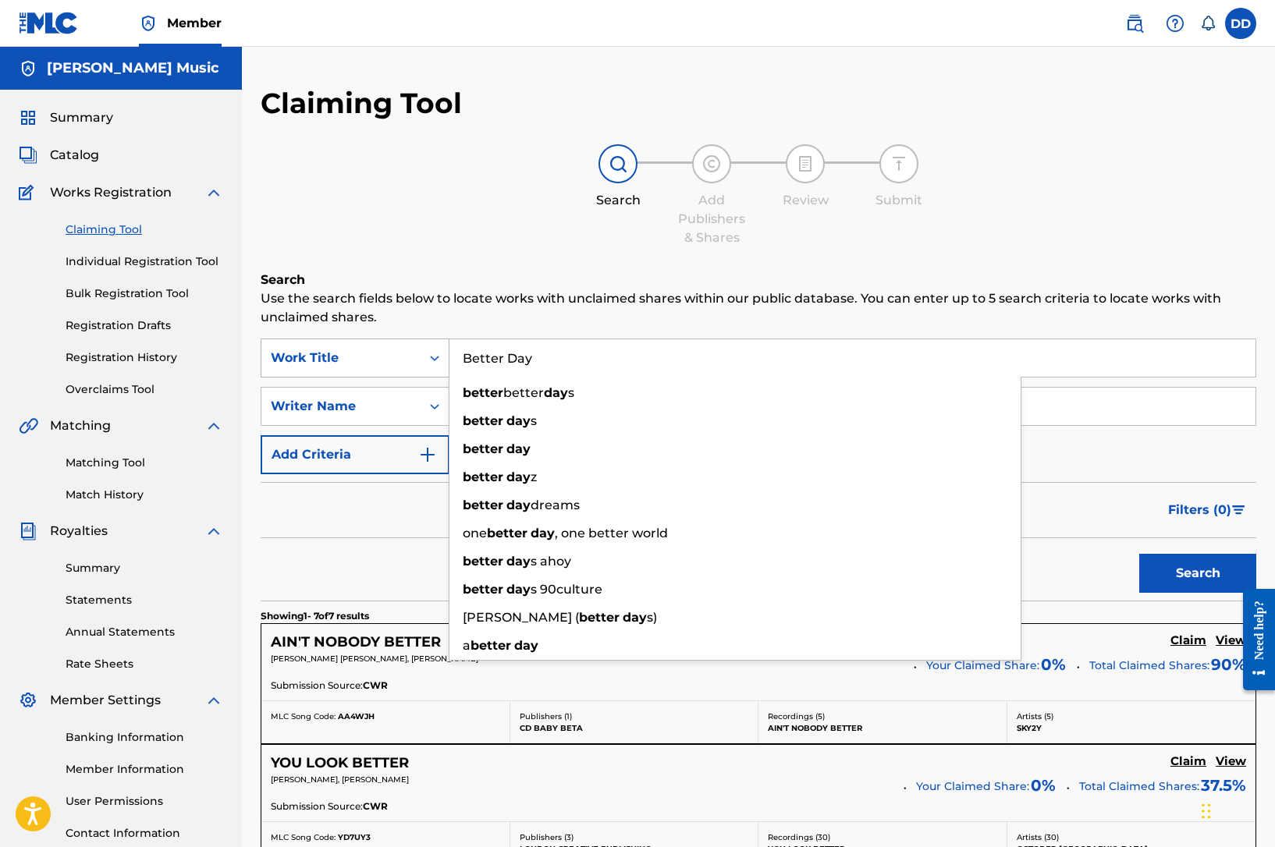
drag, startPoint x: 556, startPoint y: 365, endPoint x: 416, endPoint y: 355, distance: 140.0
click at [416, 355] on div "SearchWithCriteria0a2c7c1e-2a15-4ca1-a53f-4596c17befbe Work Title Better Day be…" at bounding box center [759, 358] width 996 height 39
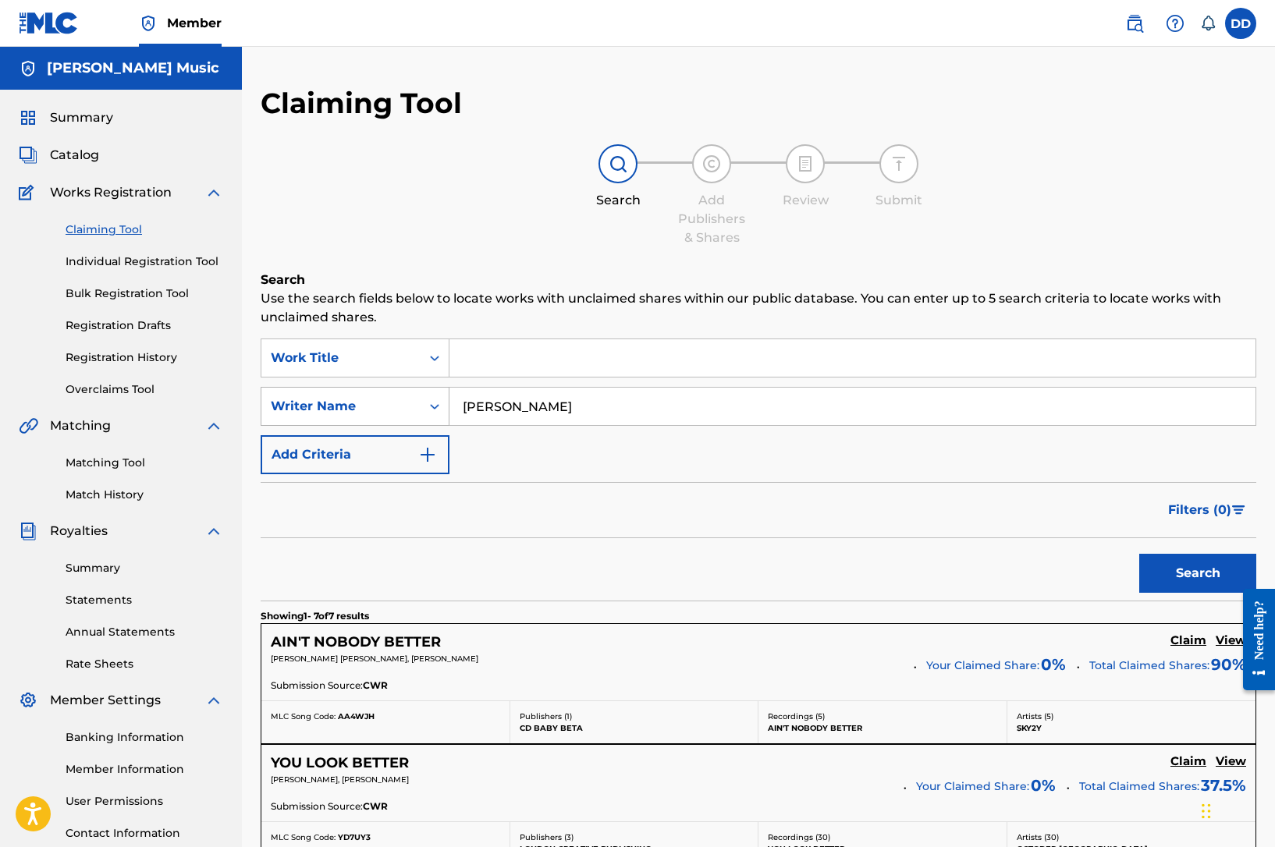
drag, startPoint x: 472, startPoint y: 408, endPoint x: 395, endPoint y: 401, distance: 77.6
click at [395, 401] on div "SearchWithCriteriaddeb5cc8-065b-4e67-9955-1c92f91b0732 Writer Name Erskin" at bounding box center [759, 406] width 996 height 39
type input "[PERSON_NAME]"
click at [1139, 554] on button "Search" at bounding box center [1197, 573] width 117 height 39
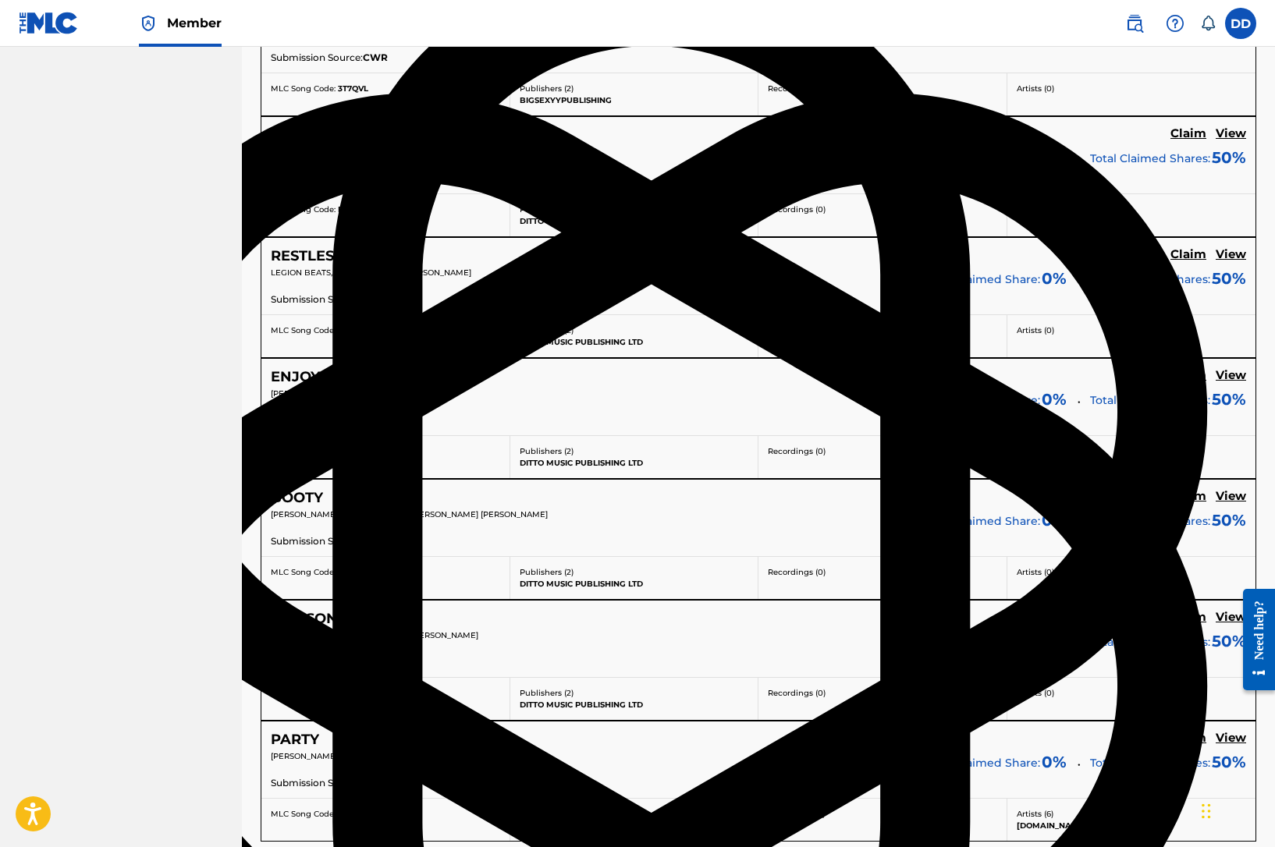
scroll to position [1202, 0]
